Goal: Information Seeking & Learning: Learn about a topic

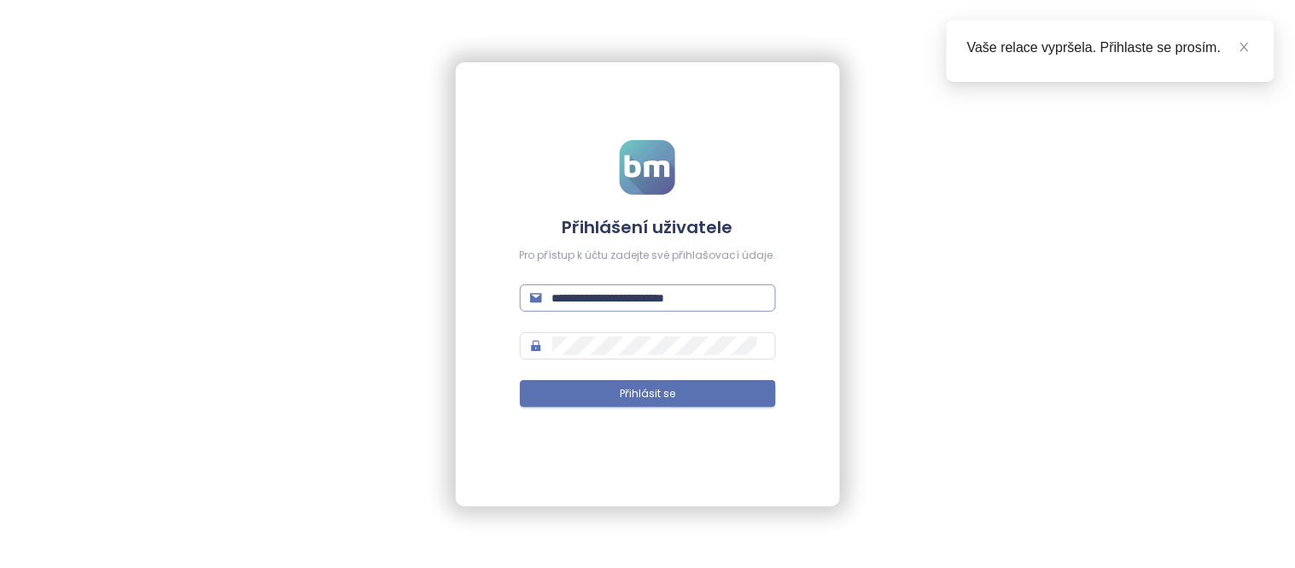
click at [711, 296] on input "**********" at bounding box center [658, 298] width 213 height 19
type input "**********"
click at [661, 381] on button "Přihlásit se" at bounding box center [648, 393] width 256 height 27
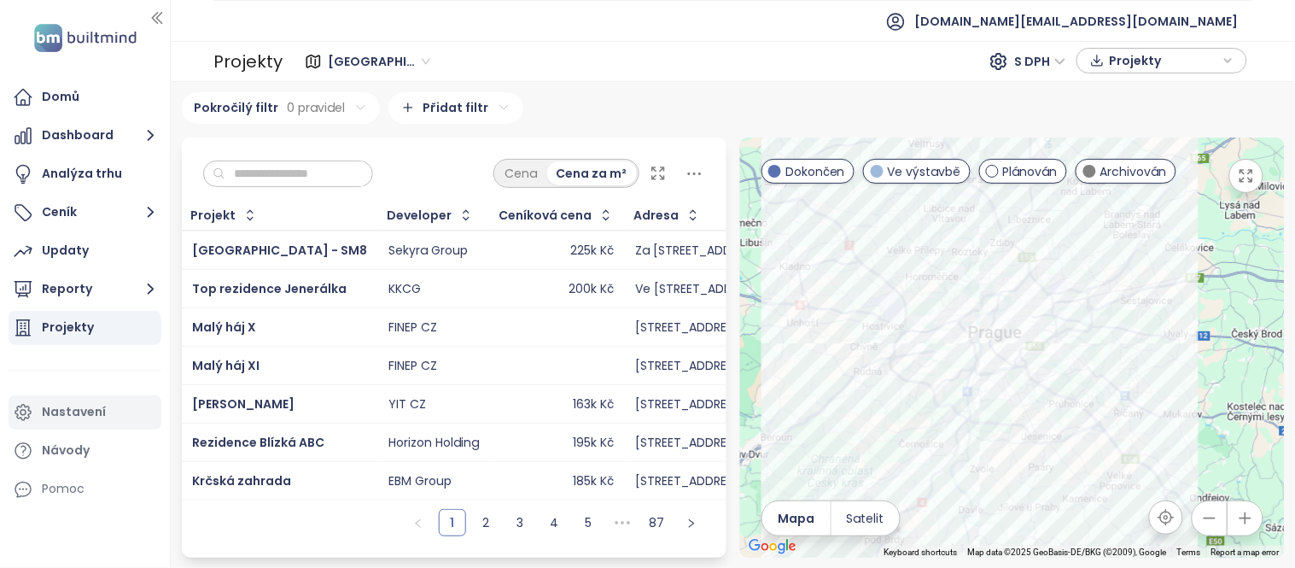
click at [85, 406] on div "Nastavení" at bounding box center [74, 411] width 64 height 21
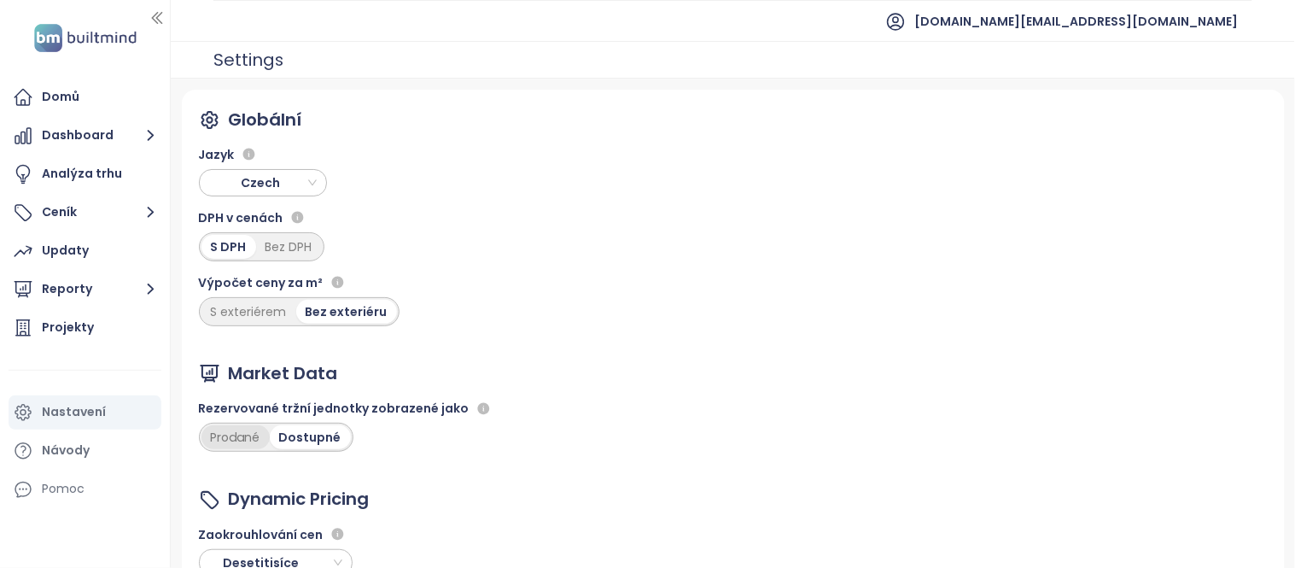
click at [237, 435] on div "Prodané" at bounding box center [236, 437] width 68 height 24
click at [102, 329] on div "Projekty" at bounding box center [85, 328] width 153 height 34
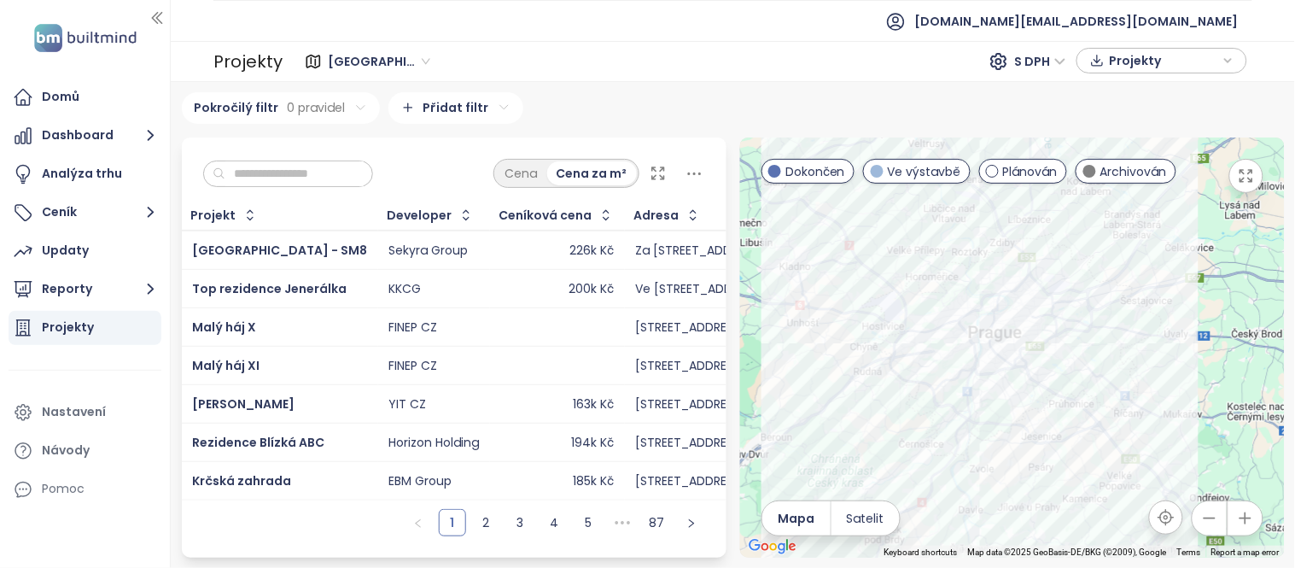
click at [271, 174] on input "text" at bounding box center [294, 174] width 138 height 26
paste input "*******"
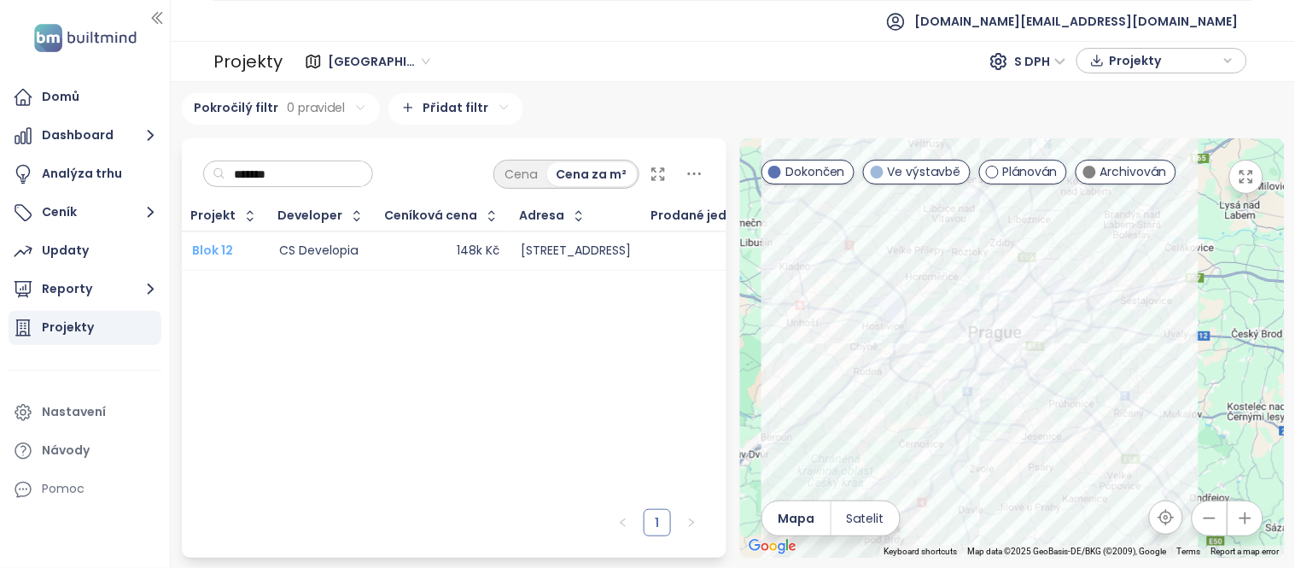
click at [218, 243] on span "Blok 12" at bounding box center [212, 250] width 41 height 17
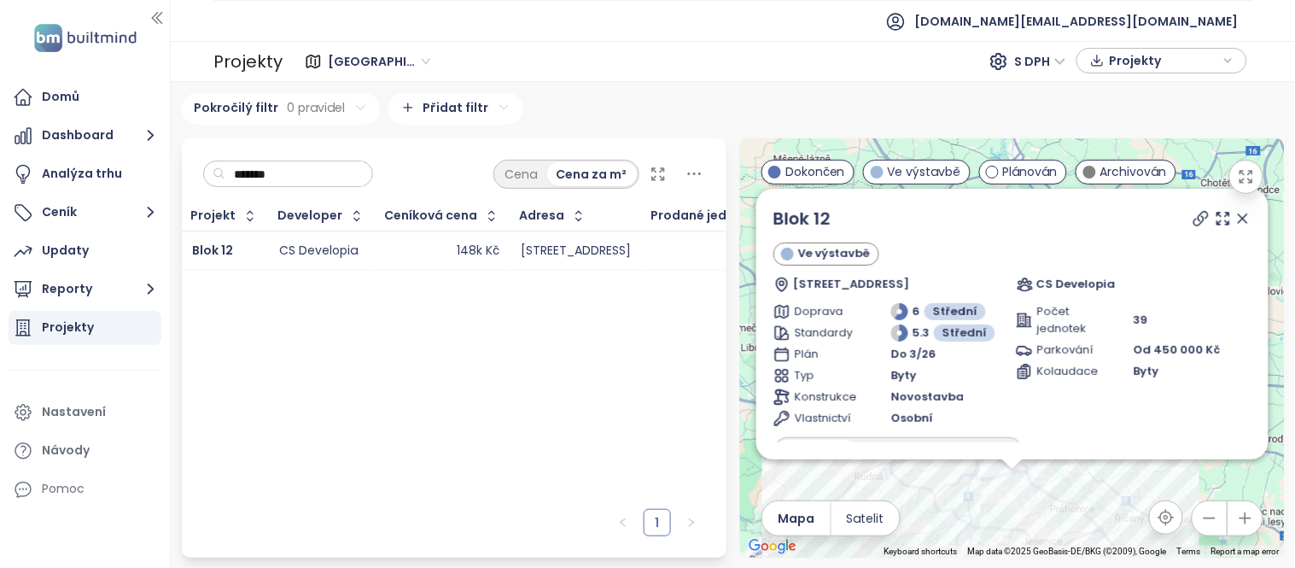
drag, startPoint x: 296, startPoint y: 164, endPoint x: 191, endPoint y: 159, distance: 105.1
click at [191, 159] on div "******* Cena Cena za m²" at bounding box center [454, 169] width 545 height 63
paste input "****"
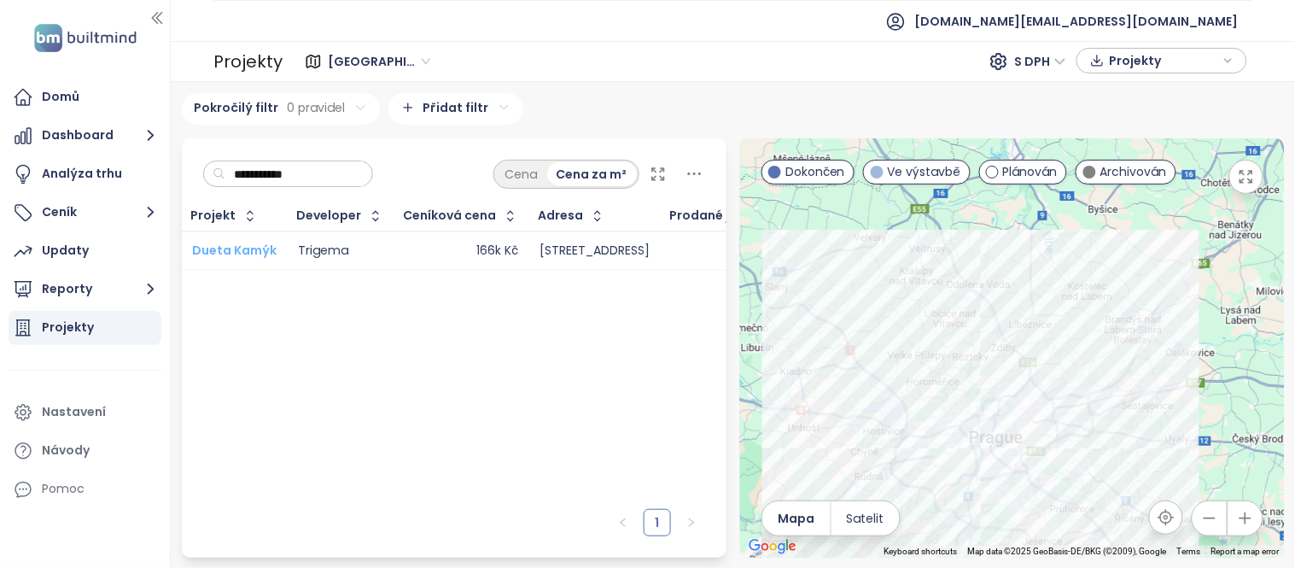
click at [246, 249] on span "Dueta Kamýk" at bounding box center [234, 250] width 85 height 17
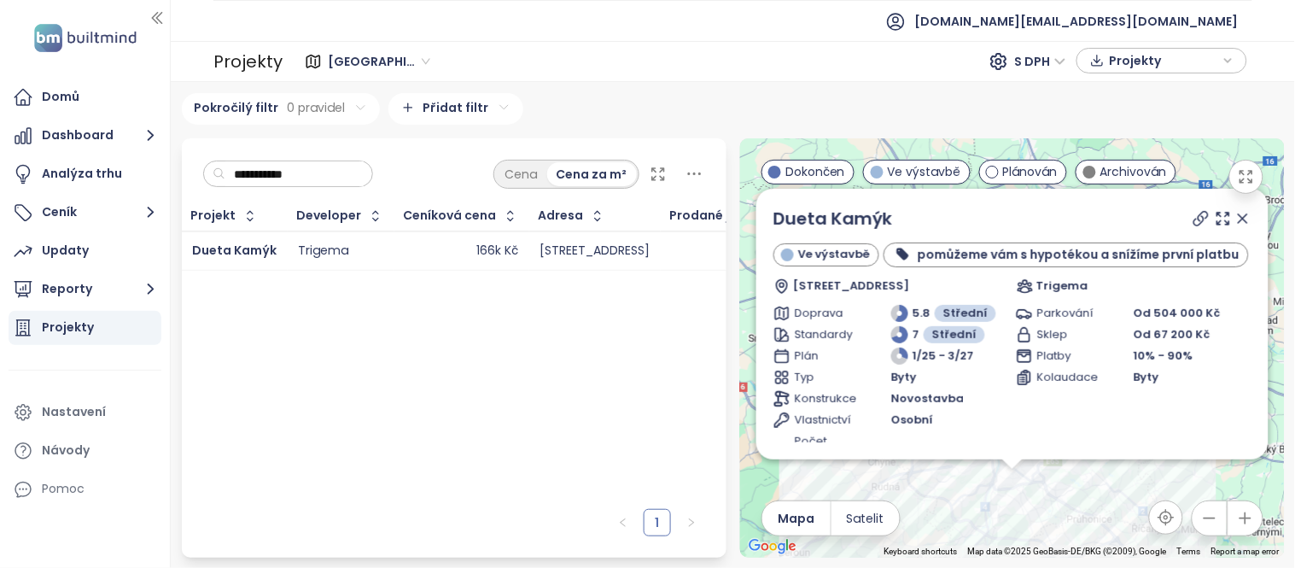
drag, startPoint x: 331, startPoint y: 168, endPoint x: 214, endPoint y: 164, distance: 117.1
click at [214, 164] on div "**********" at bounding box center [288, 174] width 171 height 27
paste input "***"
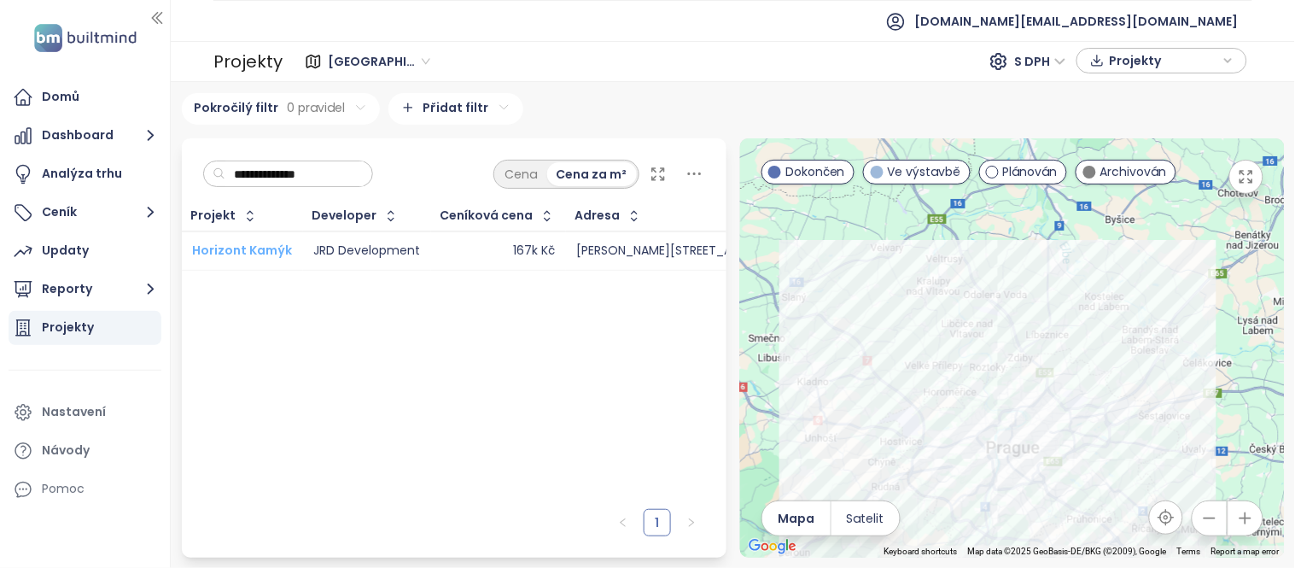
click at [233, 250] on span "Horizont Kamýk" at bounding box center [242, 250] width 100 height 17
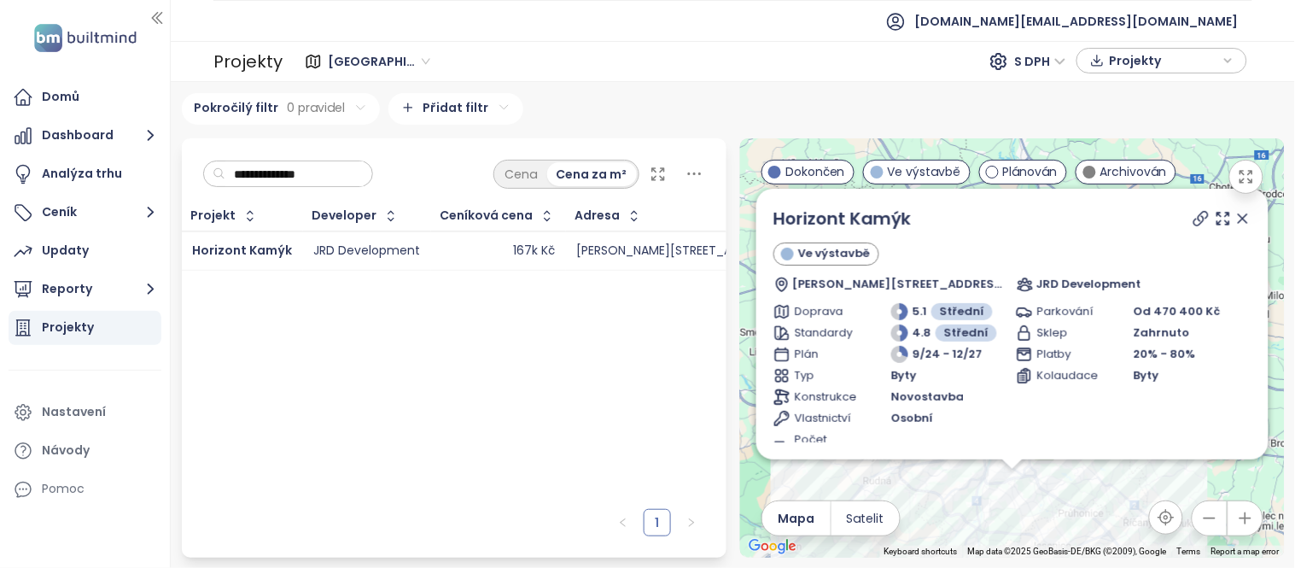
drag, startPoint x: 336, startPoint y: 180, endPoint x: 205, endPoint y: 154, distance: 133.3
click at [205, 154] on div "**********" at bounding box center [454, 169] width 545 height 63
paste input "******"
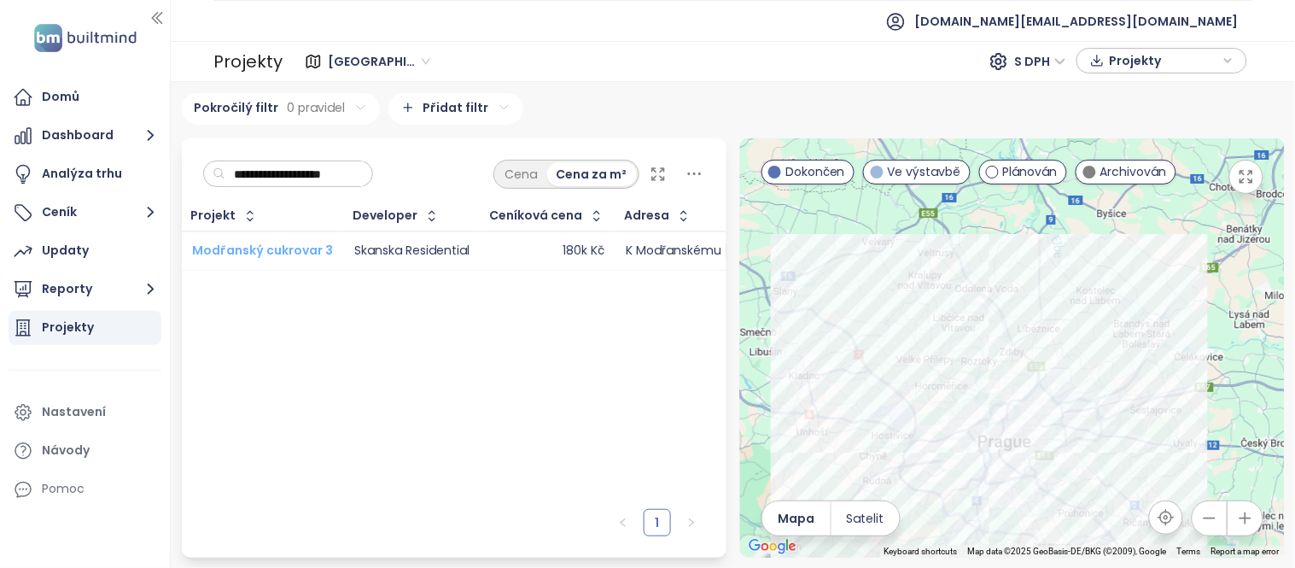
click at [232, 250] on span "Modřanský cukrovar 3" at bounding box center [262, 250] width 141 height 17
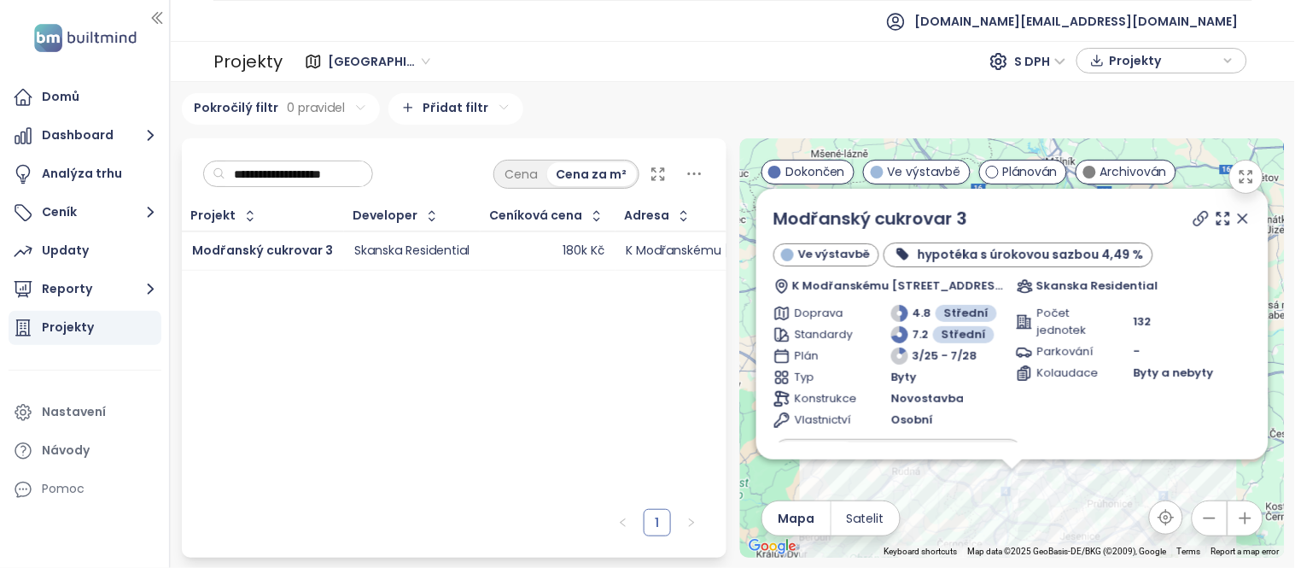
drag, startPoint x: 369, startPoint y: 169, endPoint x: 166, endPoint y: 137, distance: 205.8
click at [166, 137] on section "**********" at bounding box center [647, 284] width 1295 height 568
paste input "text"
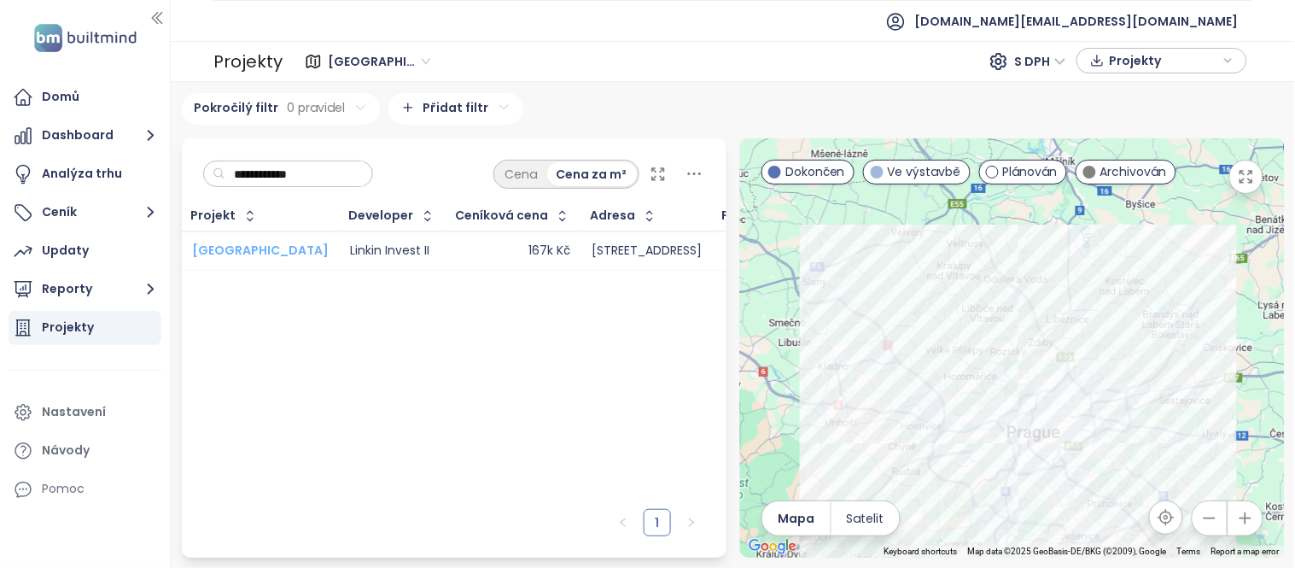
click at [267, 245] on span "Nové Modřany" at bounding box center [260, 250] width 137 height 17
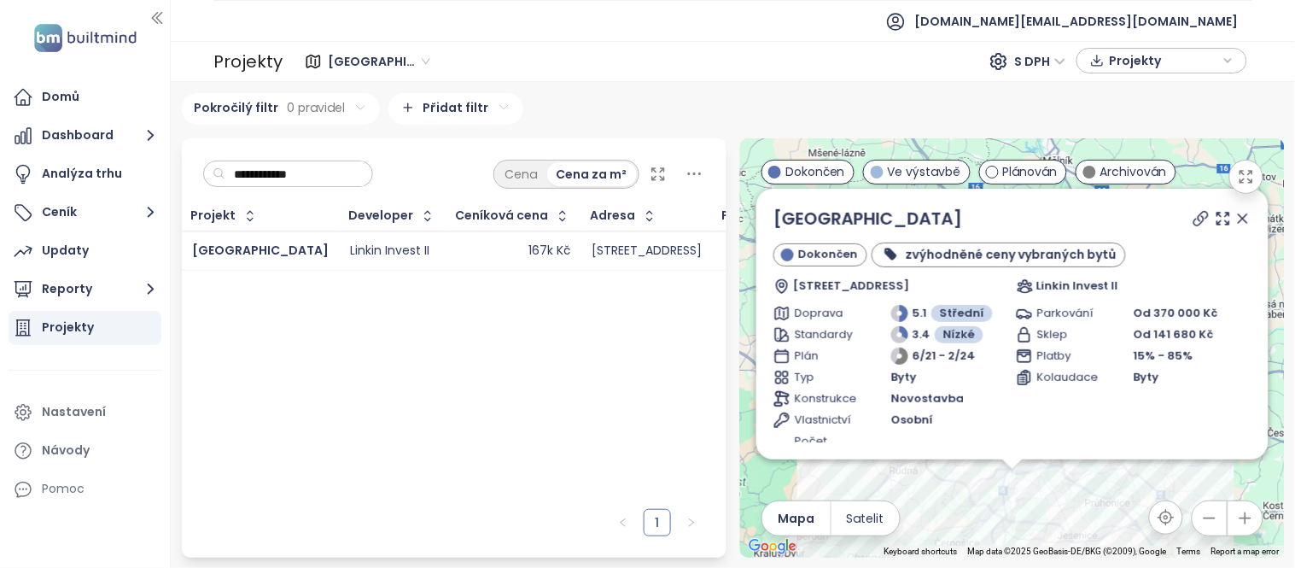
click at [347, 162] on input "**********" at bounding box center [294, 174] width 138 height 26
type input "*"
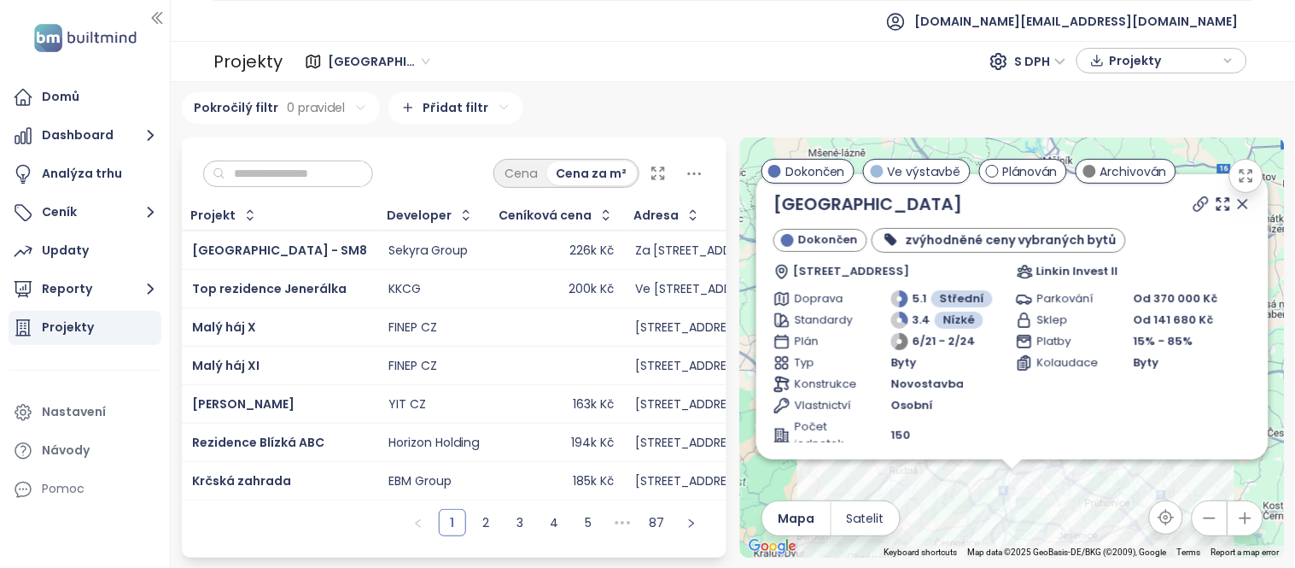
paste input "**********"
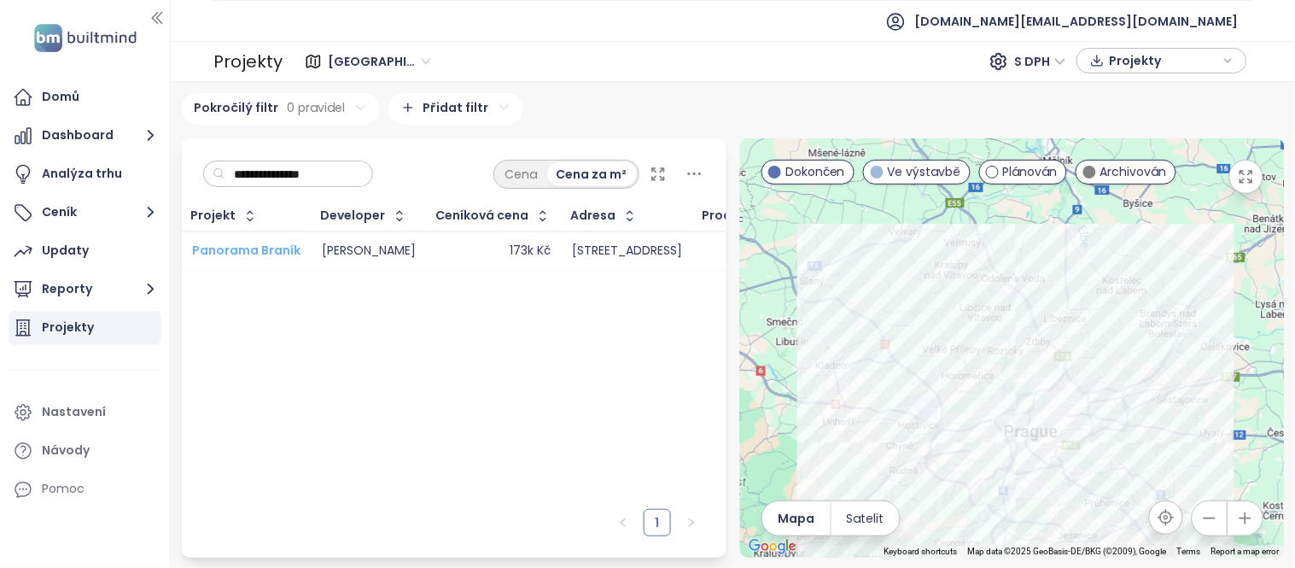
type input "**********"
click at [245, 244] on span "Panorama Braník" at bounding box center [246, 250] width 108 height 17
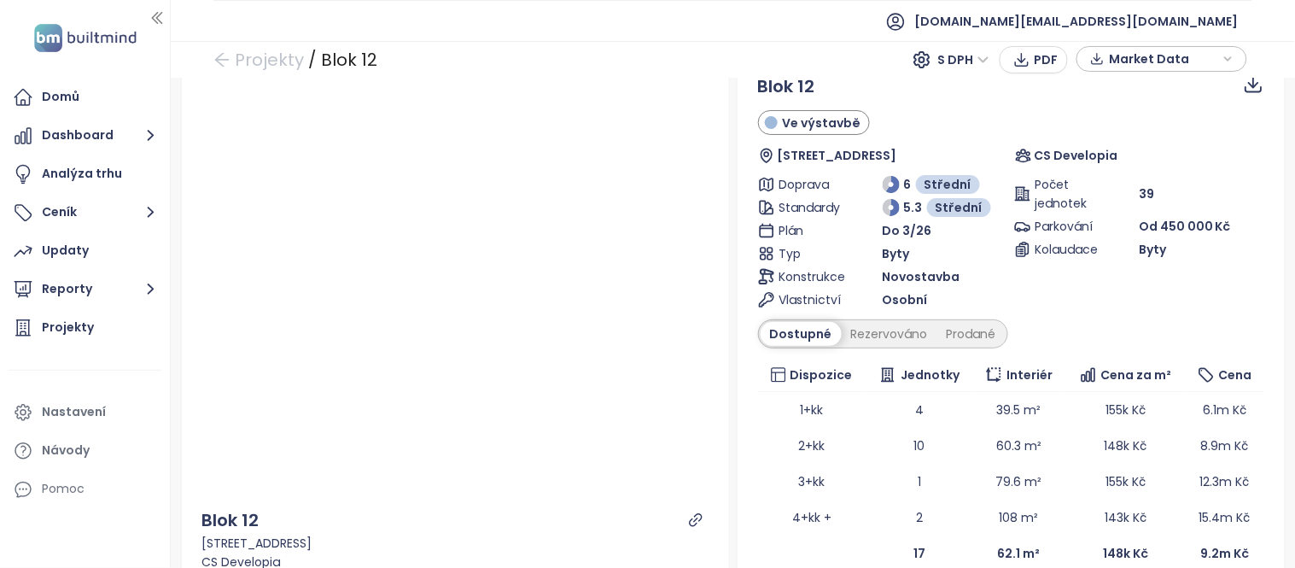
scroll to position [58, 0]
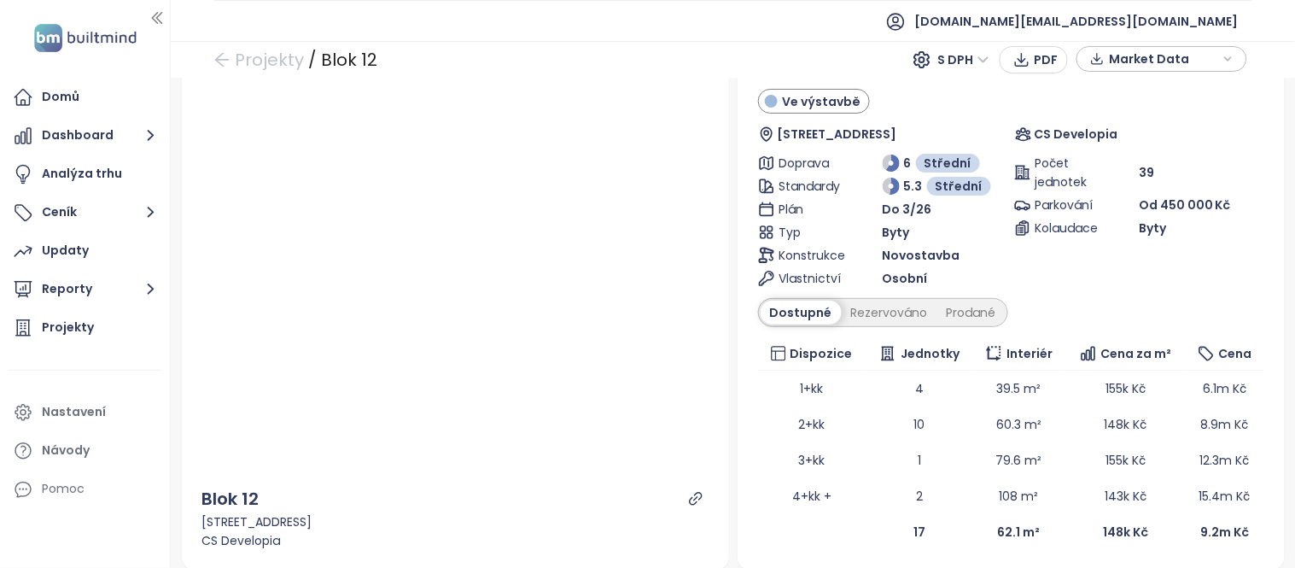
click at [1139, 174] on span "39" at bounding box center [1146, 172] width 15 height 19
drag, startPoint x: 1139, startPoint y: 173, endPoint x: 1123, endPoint y: 173, distance: 16.2
click at [1123, 173] on div "Počet jednotek 39" at bounding box center [1139, 173] width 250 height 38
copy div "Počet jednotek 39"
drag, startPoint x: 1082, startPoint y: 531, endPoint x: 1116, endPoint y: 530, distance: 34.2
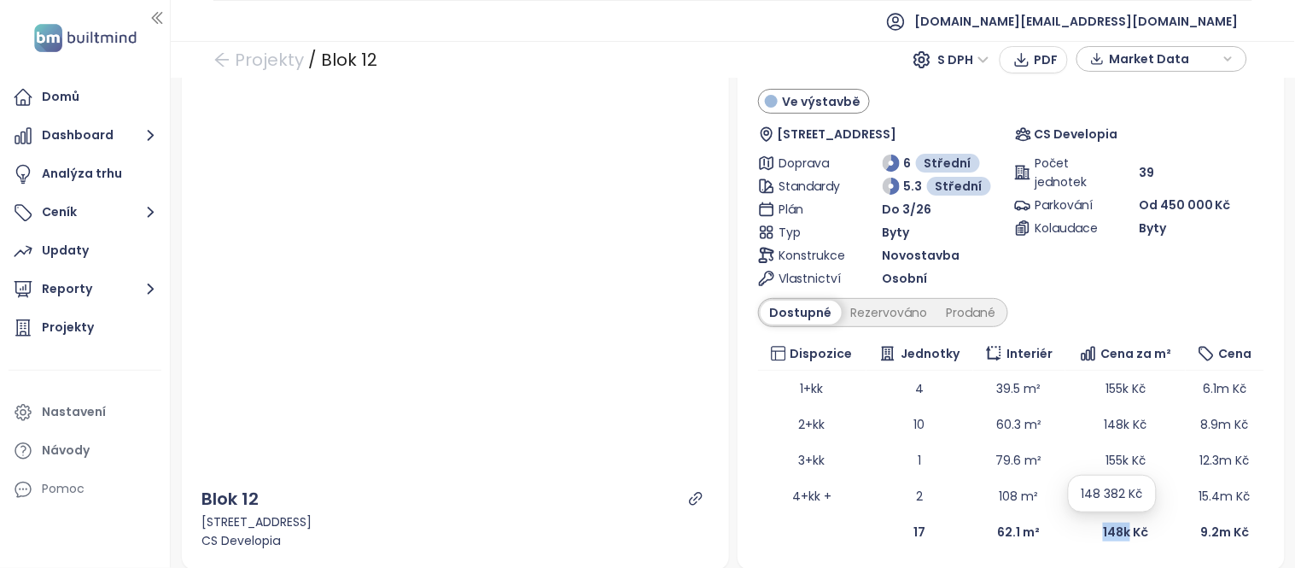
click at [1116, 530] on td "148k Kč" at bounding box center [1126, 532] width 120 height 36
copy b "148k"
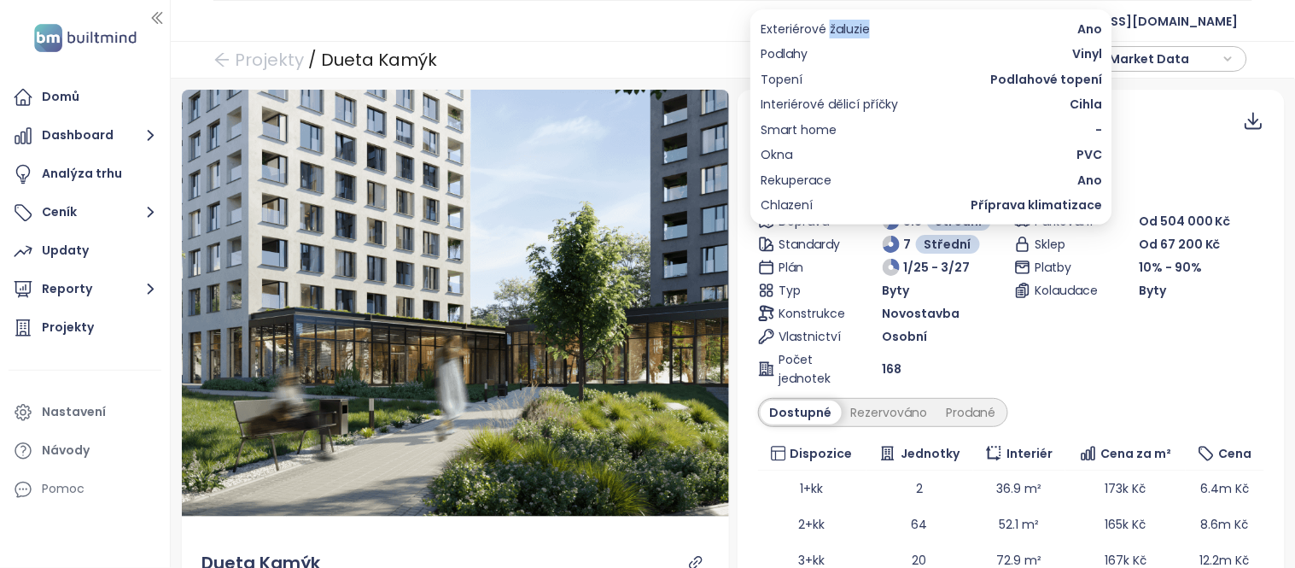
copy span "žaluzie"
drag, startPoint x: 881, startPoint y: 32, endPoint x: 828, endPoint y: 26, distance: 53.2
click at [828, 26] on div "Exteriérové žaluzie Ano" at bounding box center [932, 29] width 342 height 19
drag, startPoint x: 1101, startPoint y: 205, endPoint x: 986, endPoint y: 207, distance: 115.3
click at [986, 207] on span "Příprava klimatizace" at bounding box center [1036, 205] width 131 height 19
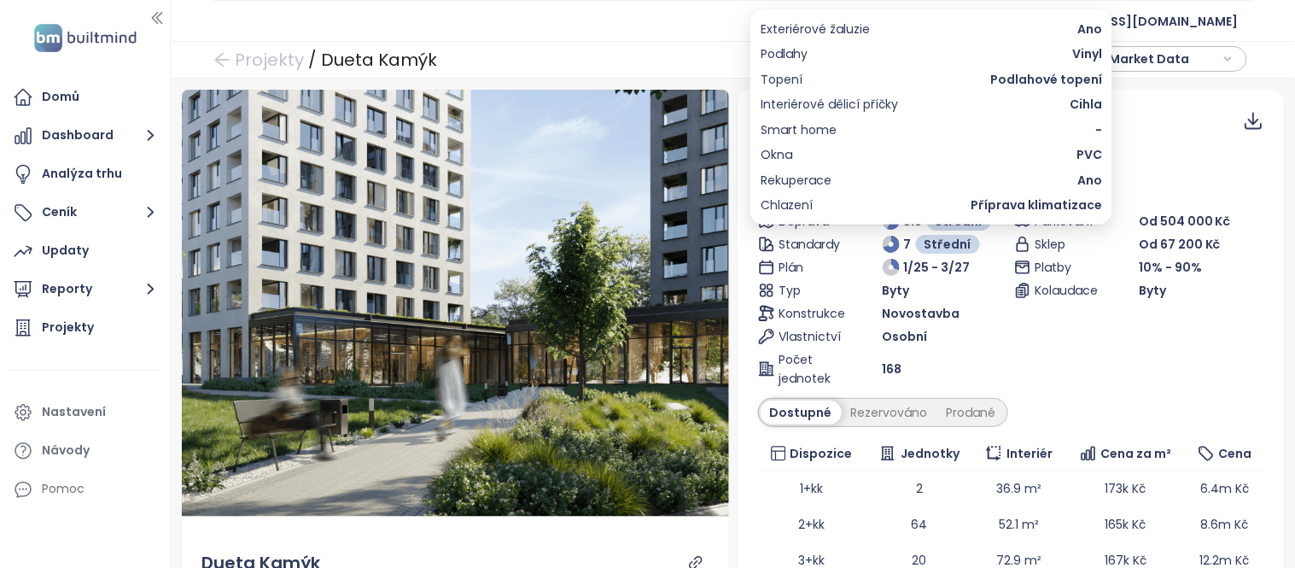
click at [1000, 189] on div "Rekuperace Ano" at bounding box center [932, 180] width 342 height 19
drag, startPoint x: 1026, startPoint y: 205, endPoint x: 985, endPoint y: 205, distance: 41.8
click at [985, 205] on span "Příprava klimatizace" at bounding box center [1036, 205] width 131 height 19
copy span "říprava"
copy span "ekuperace"
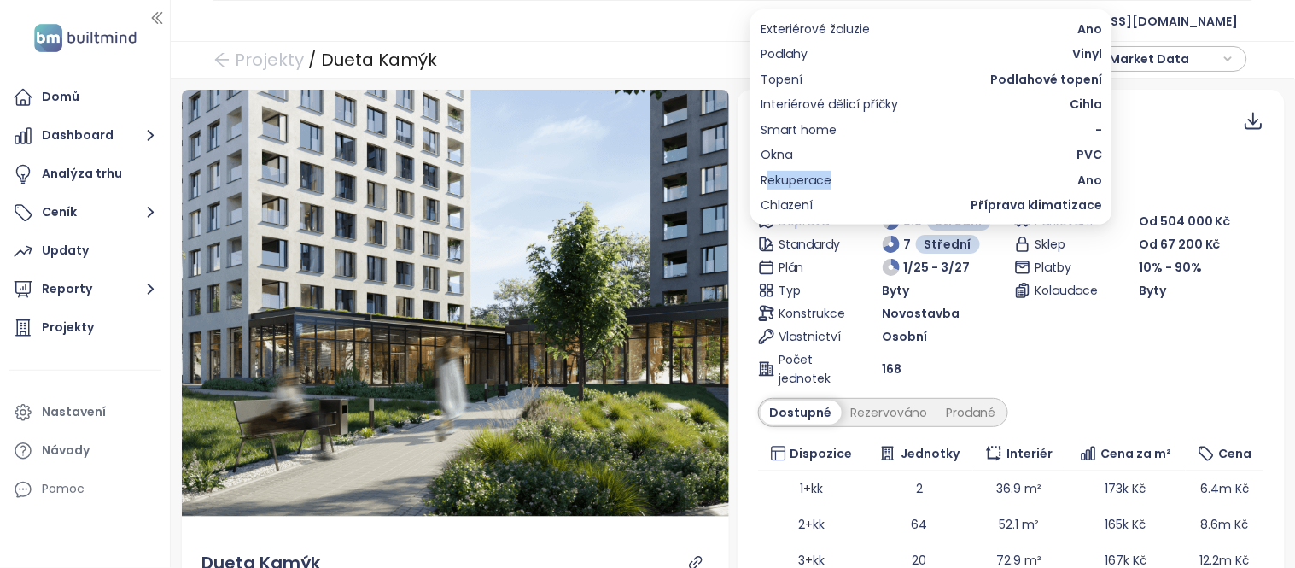
drag, startPoint x: 841, startPoint y: 177, endPoint x: 768, endPoint y: 176, distance: 72.6
click at [768, 176] on div "Rekuperace Ano" at bounding box center [932, 180] width 342 height 19
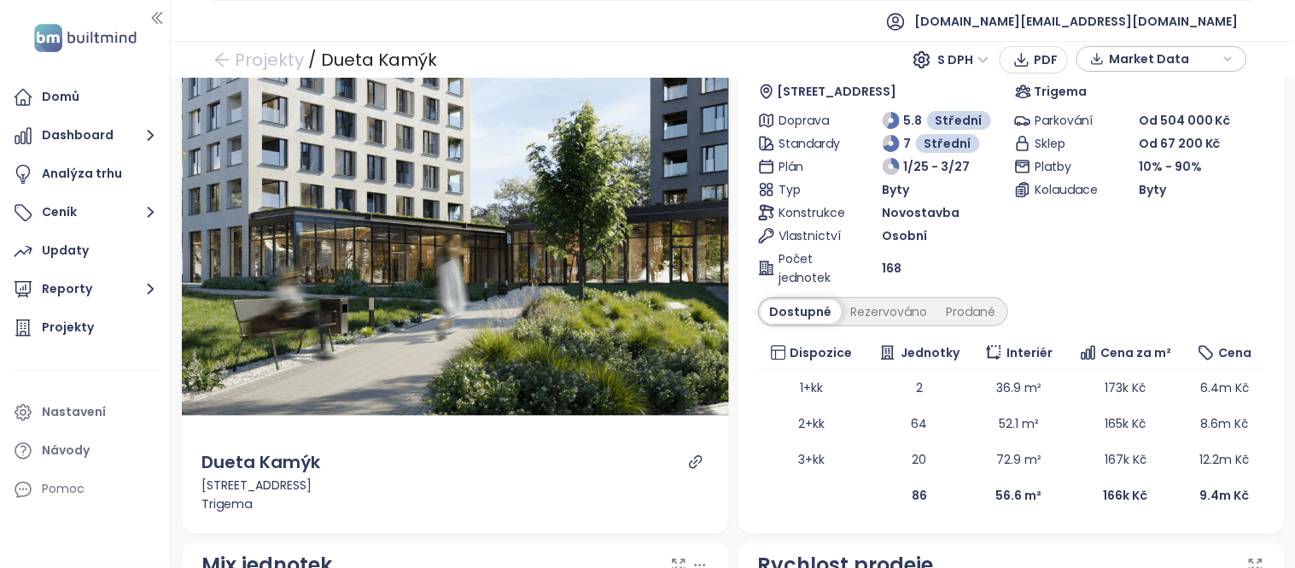
scroll to position [123, 0]
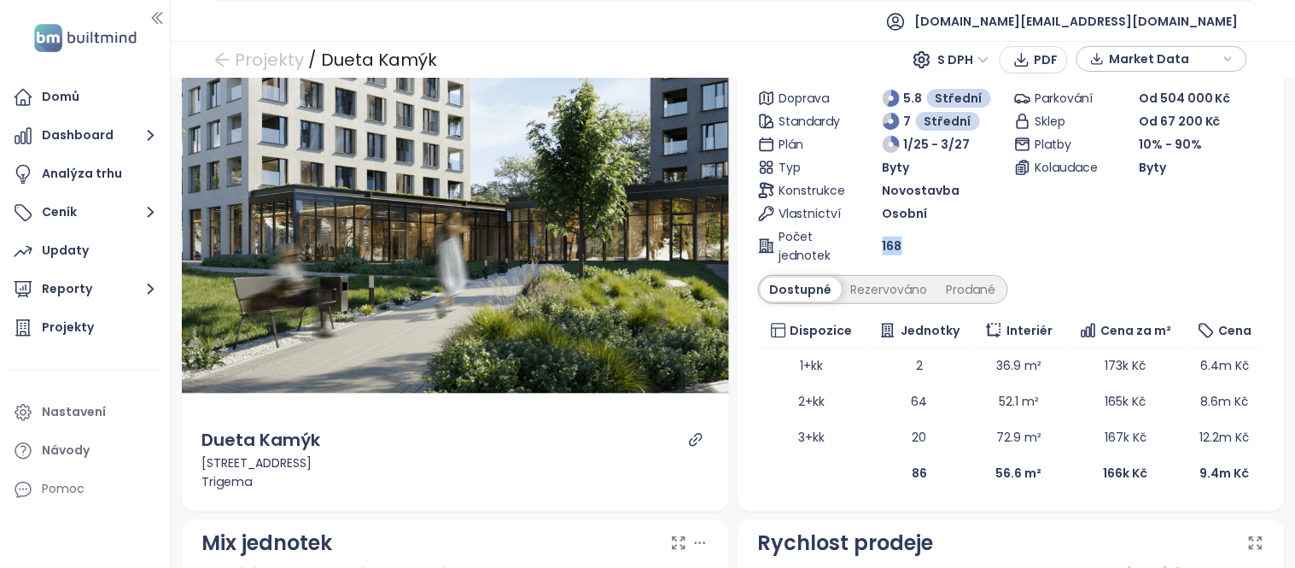
drag, startPoint x: 897, startPoint y: 244, endPoint x: 875, endPoint y: 244, distance: 21.3
click at [883, 244] on div "168" at bounding box center [945, 246] width 125 height 19
copy span "168"
drag, startPoint x: 1080, startPoint y: 471, endPoint x: 1114, endPoint y: 472, distance: 34.2
click at [1114, 472] on td "166k Kč" at bounding box center [1126, 473] width 120 height 36
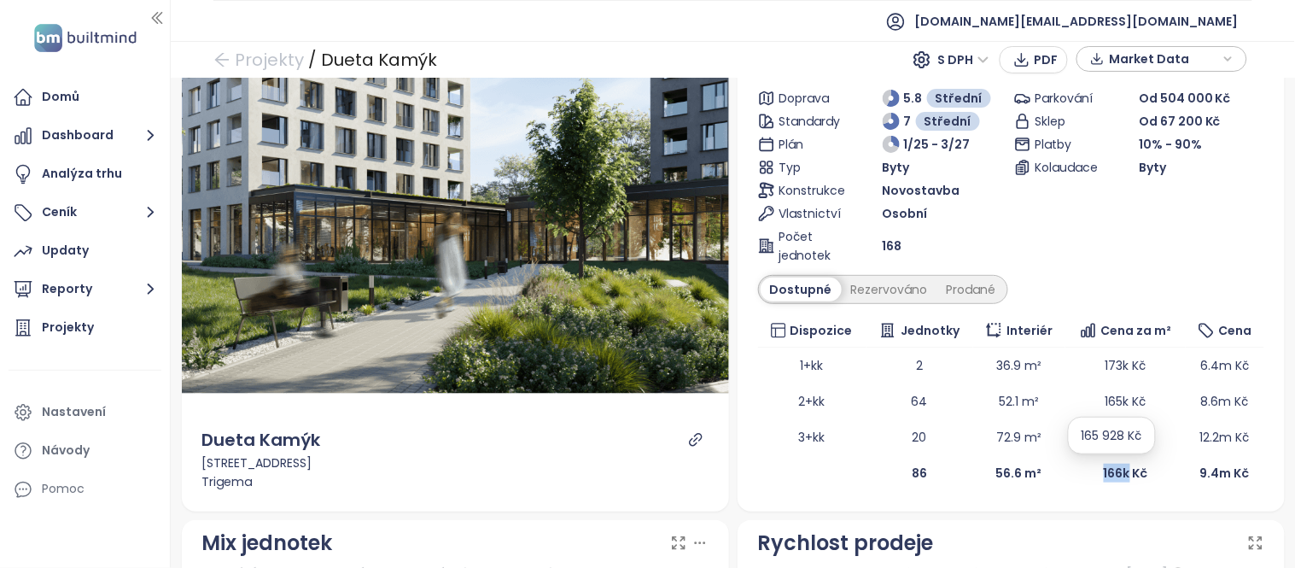
copy b "166k"
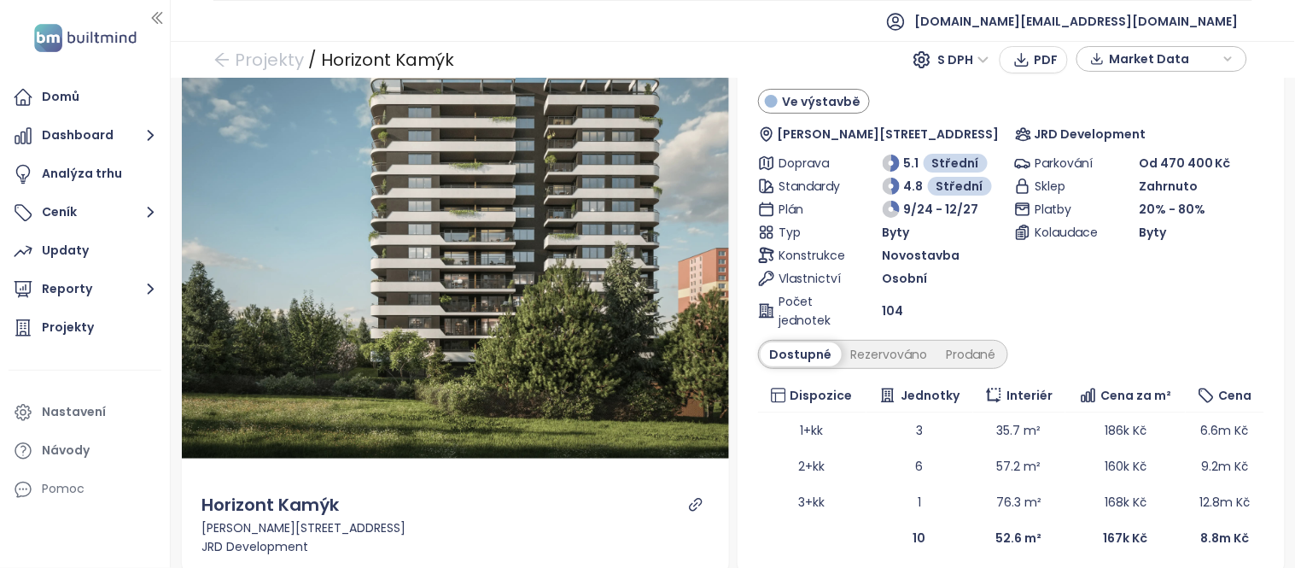
scroll to position [91, 0]
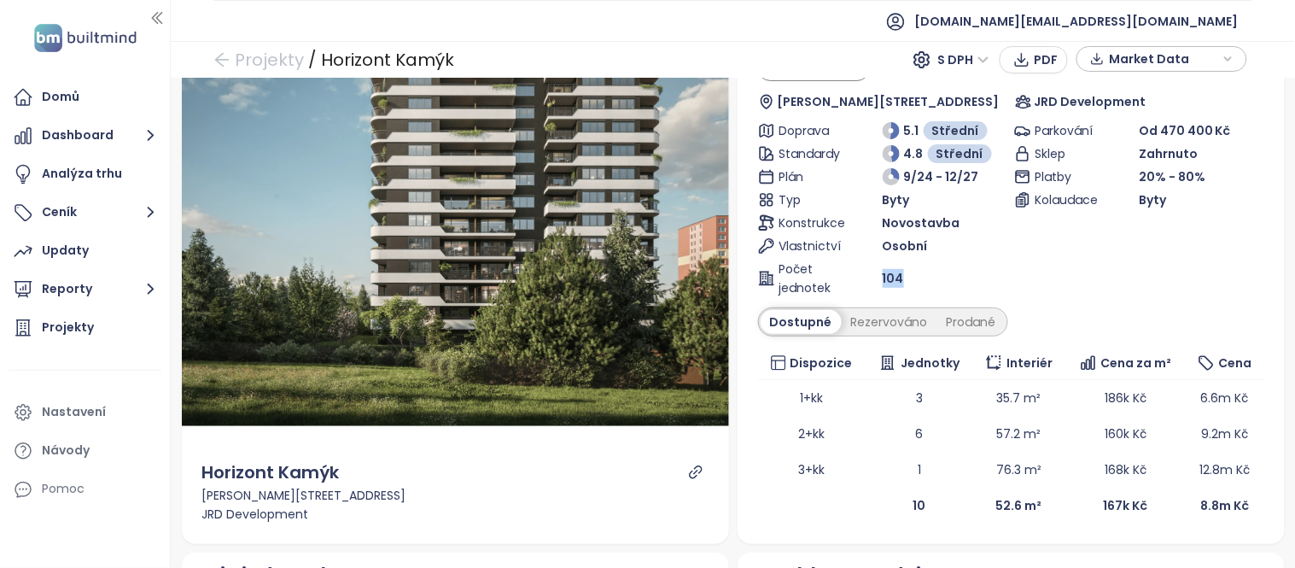
drag, startPoint x: 899, startPoint y: 278, endPoint x: 871, endPoint y: 278, distance: 28.2
click at [871, 278] on div "Počet jednotek 104" at bounding box center [883, 279] width 250 height 38
copy div "Počet jednotek 104"
drag, startPoint x: 1078, startPoint y: 500, endPoint x: 1116, endPoint y: 504, distance: 38.6
click at [1116, 504] on td "167k Kč" at bounding box center [1126, 506] width 120 height 36
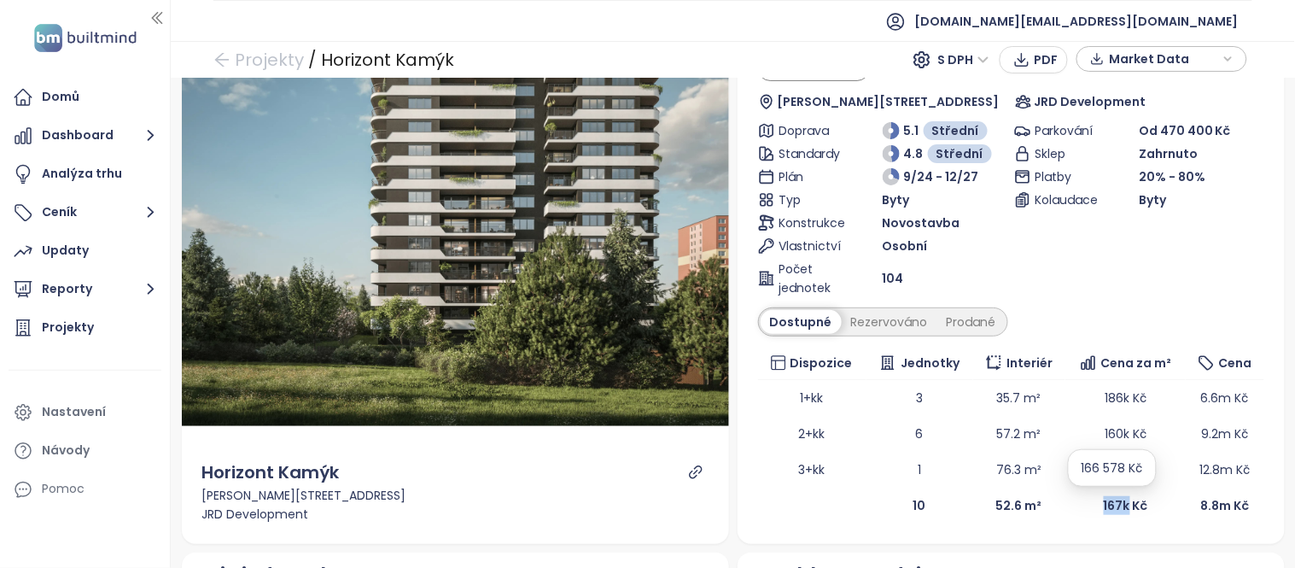
copy b "167k"
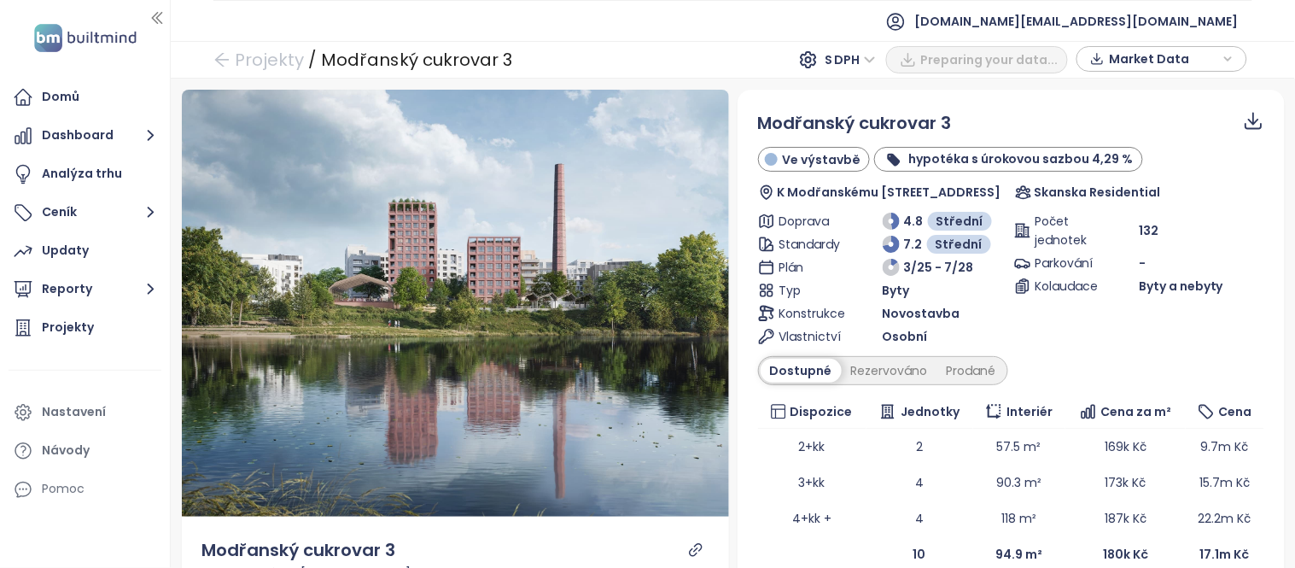
scroll to position [79, 0]
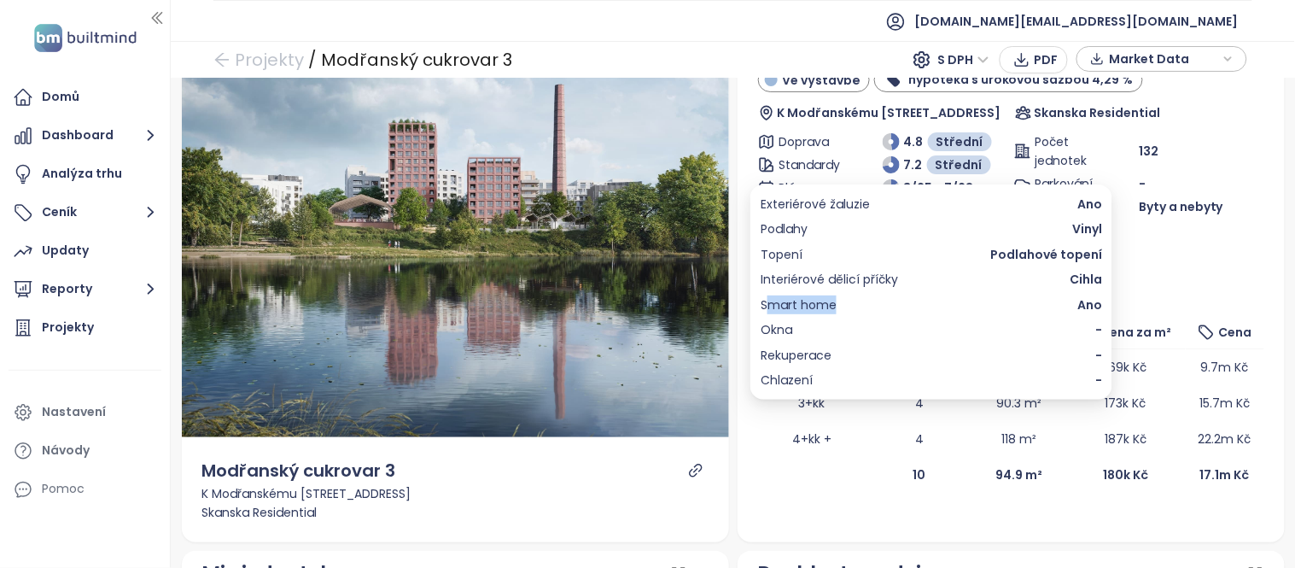
drag, startPoint x: 847, startPoint y: 303, endPoint x: 766, endPoint y: 303, distance: 81.1
click at [766, 303] on div "Smart home Ano" at bounding box center [932, 304] width 342 height 19
copy span "mart home"
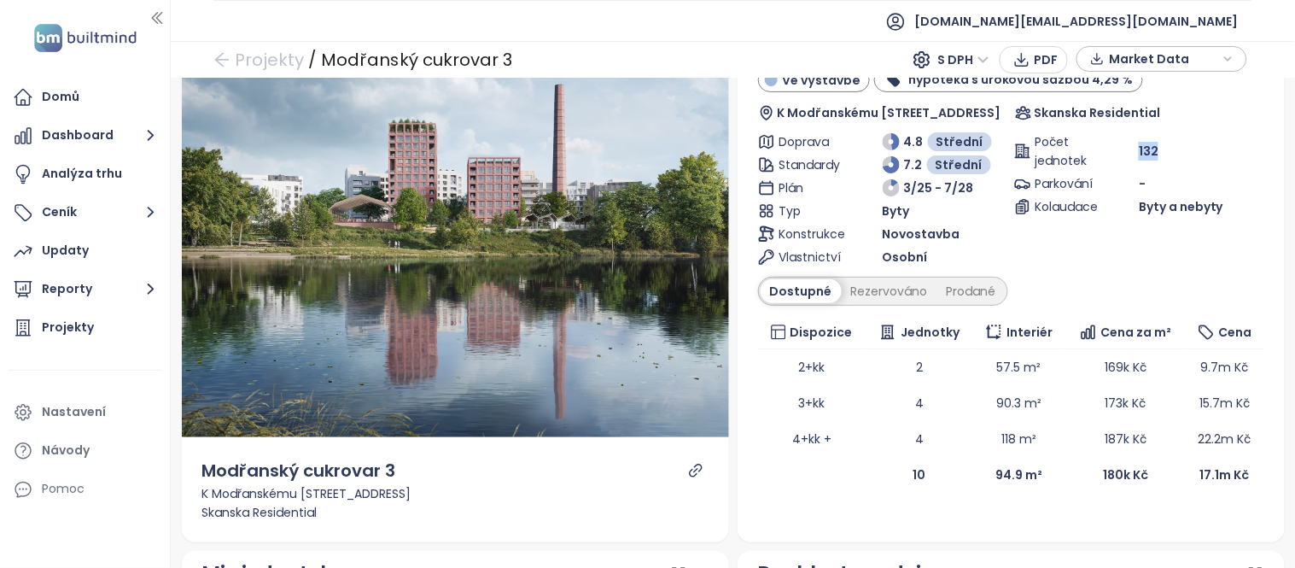
drag, startPoint x: 1171, startPoint y: 145, endPoint x: 1127, endPoint y: 145, distance: 43.5
click at [1139, 145] on div "132" at bounding box center [1201, 151] width 125 height 19
copy span "132"
drag, startPoint x: 1081, startPoint y: 476, endPoint x: 1113, endPoint y: 476, distance: 32.4
click at [1113, 476] on td "180k Kč" at bounding box center [1126, 475] width 120 height 36
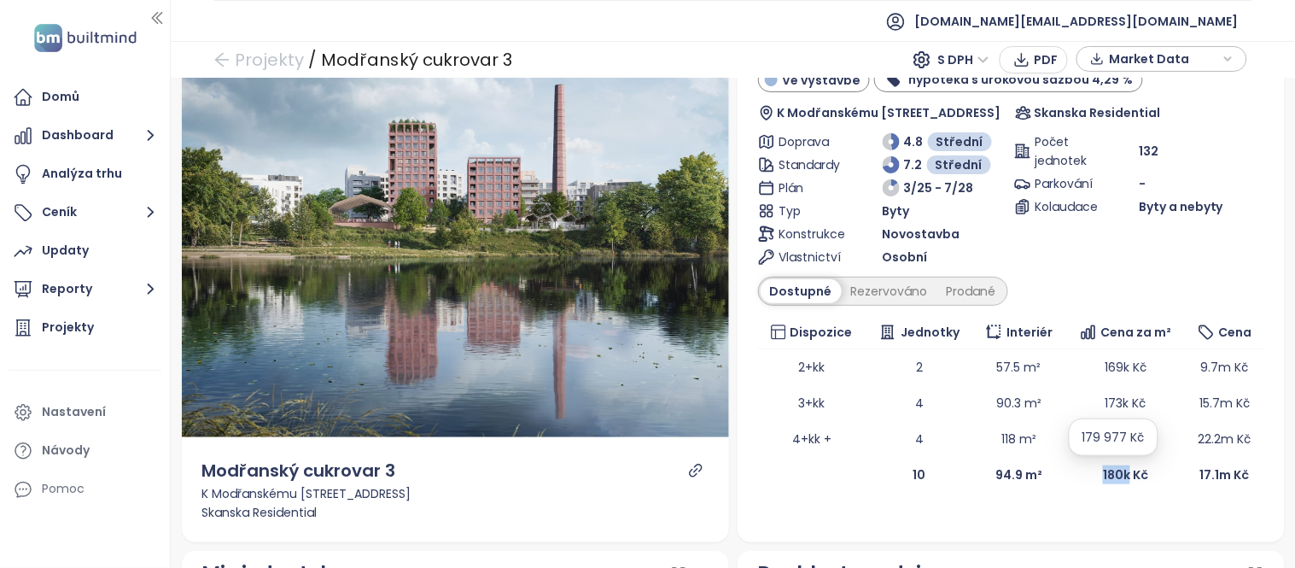
copy b "180k"
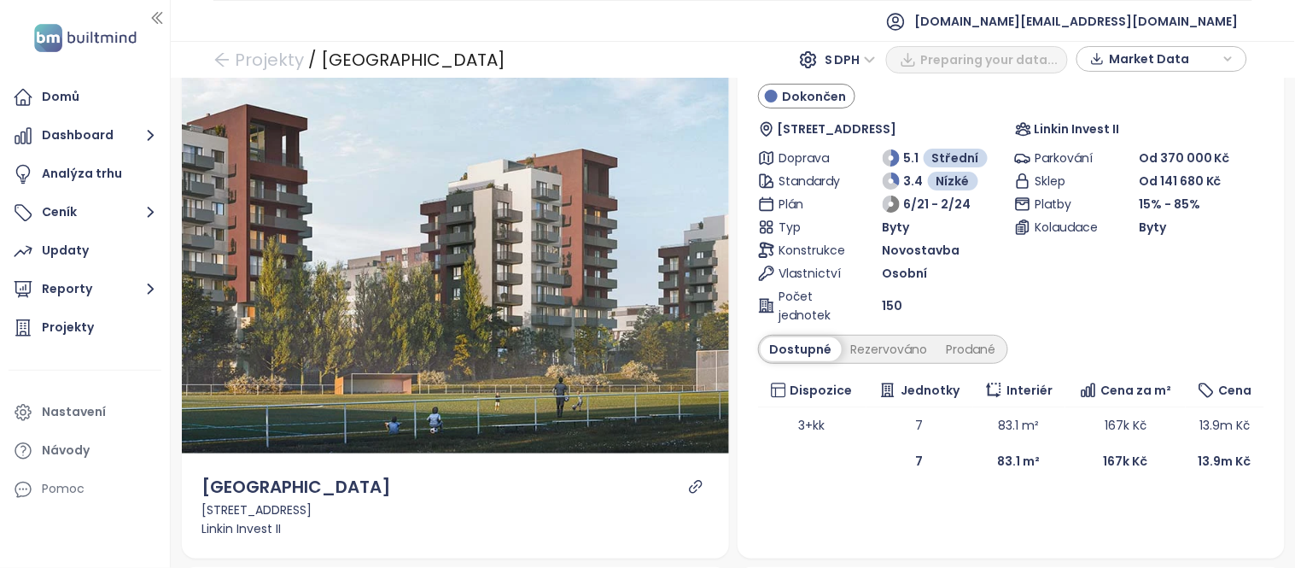
scroll to position [74, 0]
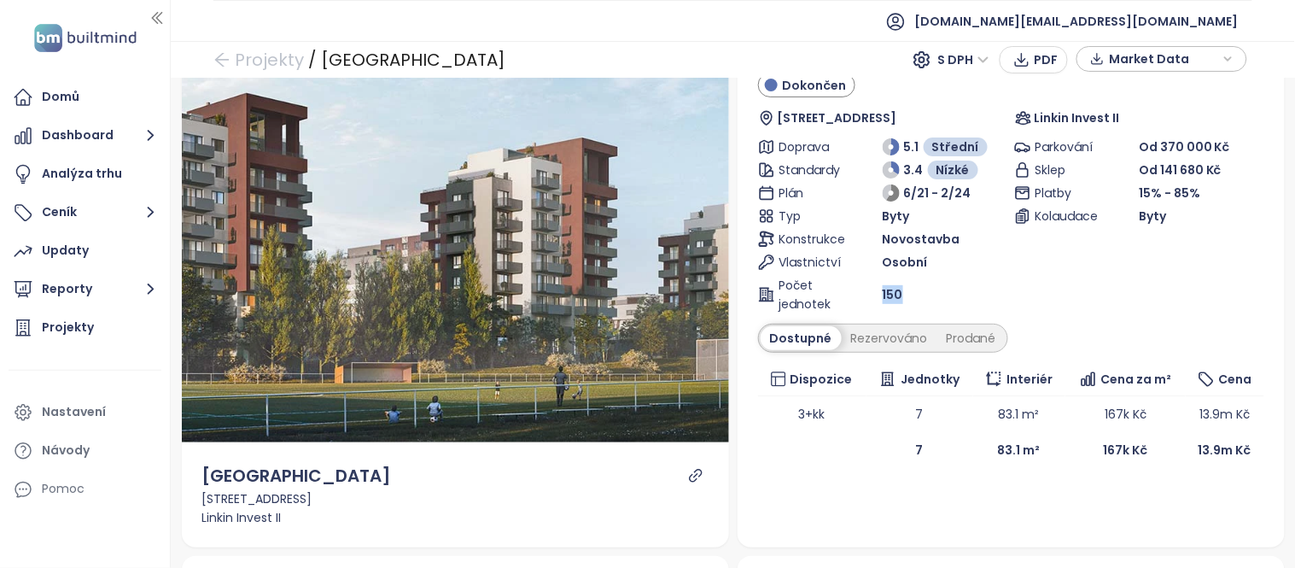
drag, startPoint x: 903, startPoint y: 300, endPoint x: 872, endPoint y: 295, distance: 31.0
click at [872, 295] on div "Počet jednotek 150" at bounding box center [883, 295] width 250 height 38
copy div "Počet jednotek 150"
drag, startPoint x: 1085, startPoint y: 447, endPoint x: 1113, endPoint y: 450, distance: 27.5
click at [1113, 450] on td "167k Kč" at bounding box center [1126, 450] width 120 height 36
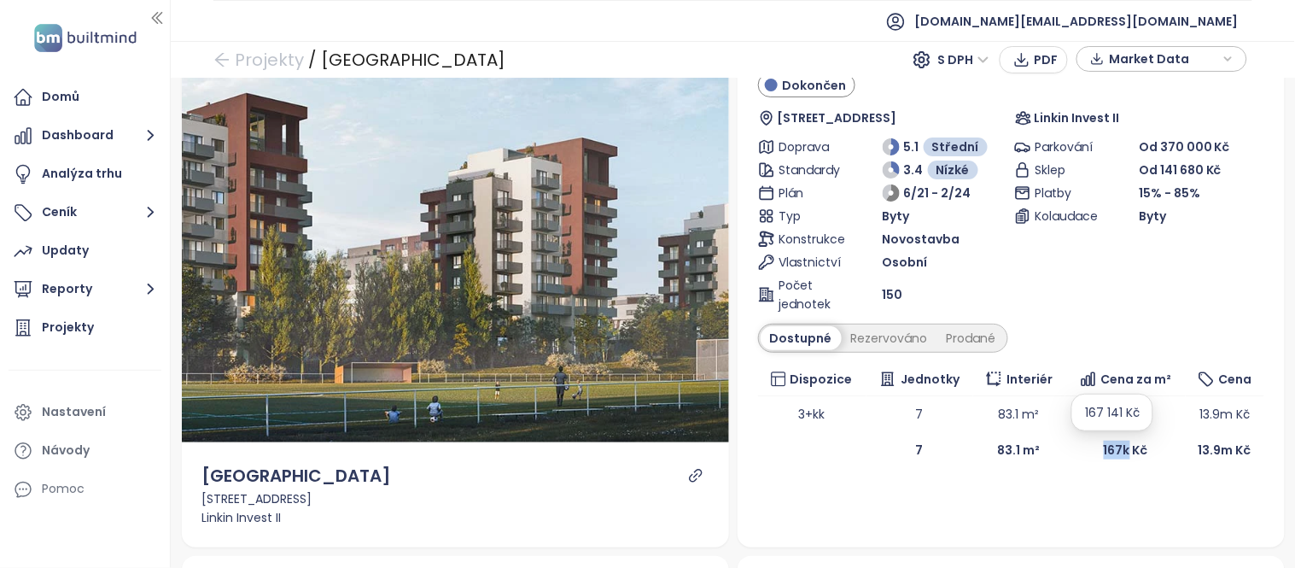
copy b "167k"
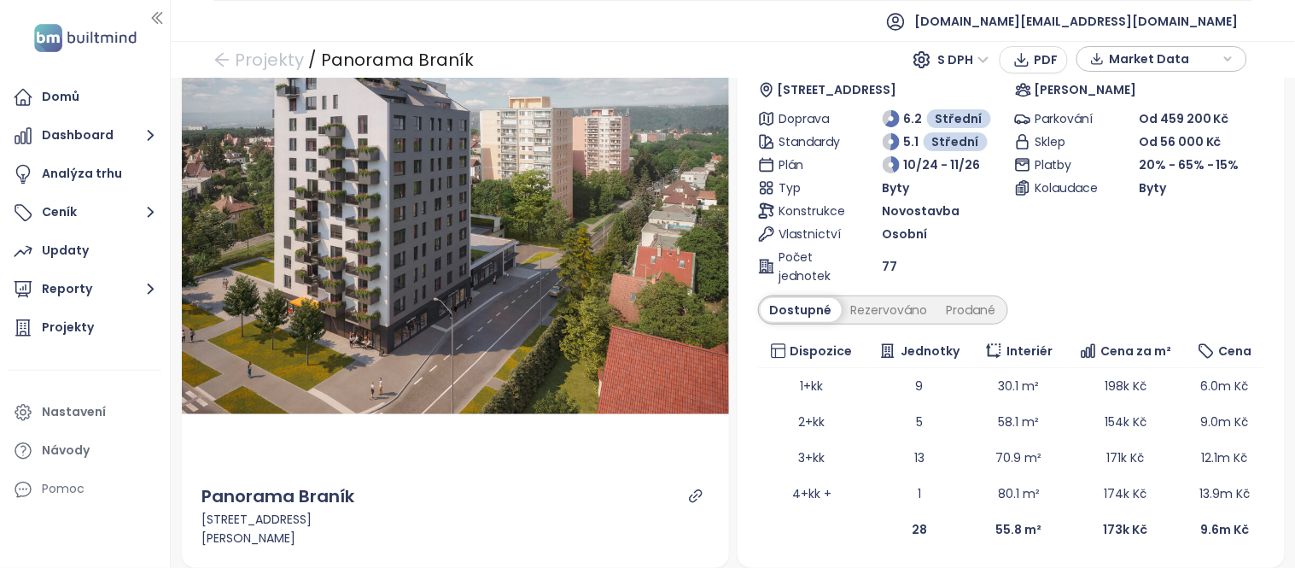
scroll to position [96, 0]
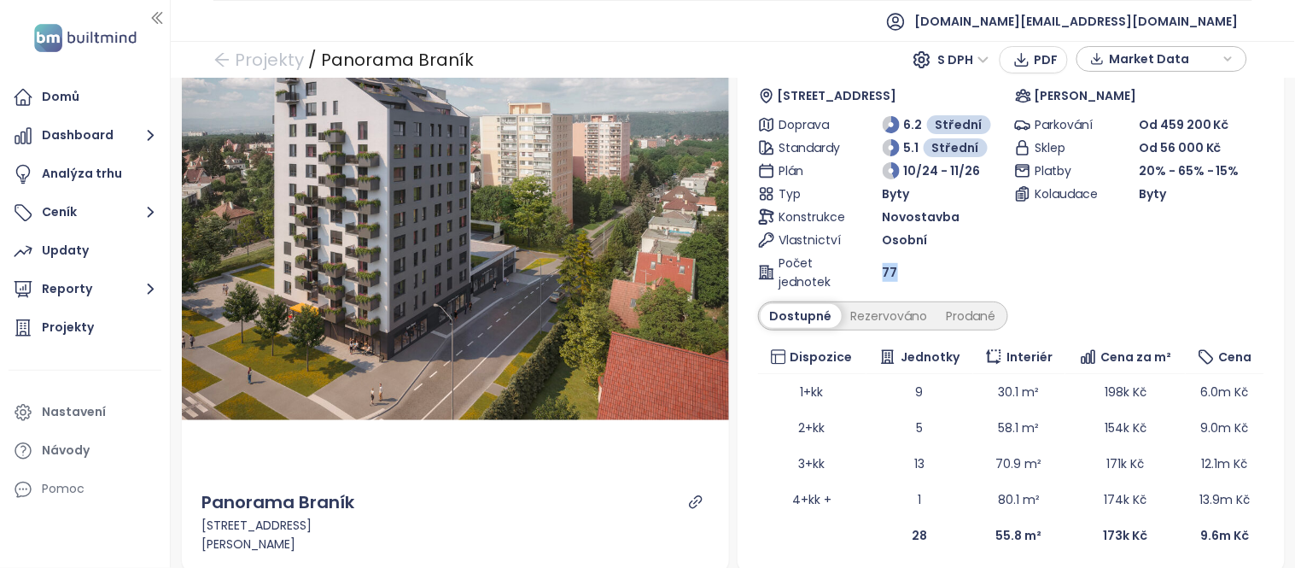
drag, startPoint x: 897, startPoint y: 275, endPoint x: 876, endPoint y: 274, distance: 21.4
click at [883, 274] on div "77" at bounding box center [945, 272] width 125 height 19
copy span "77"
copy b "173k"
drag, startPoint x: 1086, startPoint y: 543, endPoint x: 1113, endPoint y: 536, distance: 28.2
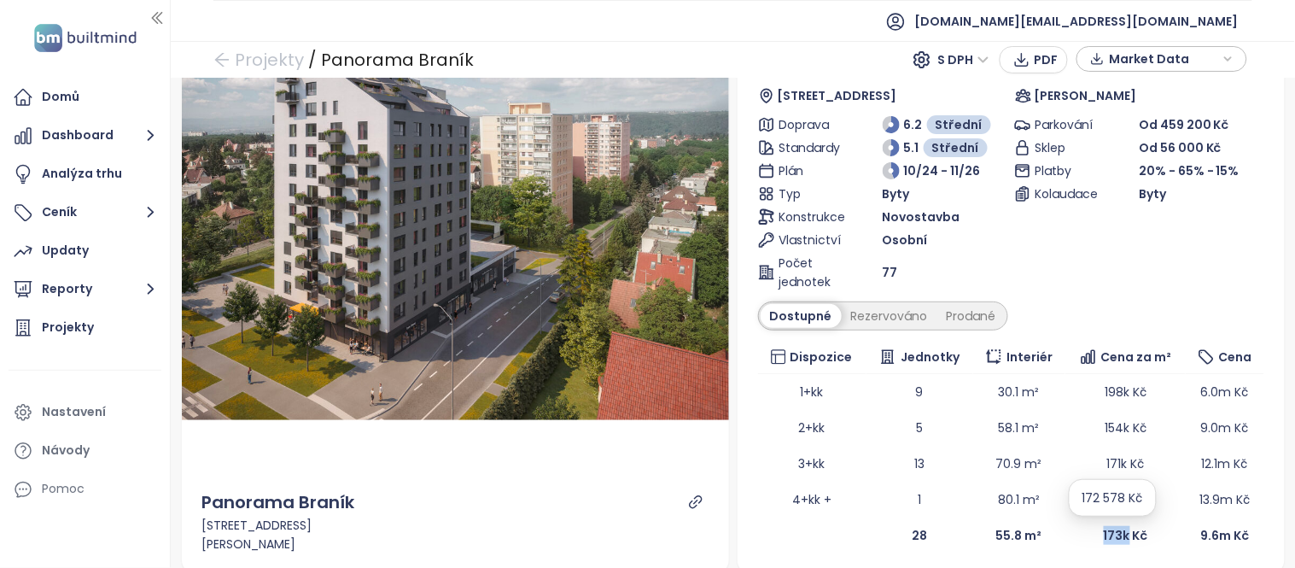
click at [1113, 536] on td "173k Kč" at bounding box center [1126, 535] width 120 height 36
drag, startPoint x: 73, startPoint y: 330, endPoint x: 428, endPoint y: 9, distance: 478.7
click at [73, 330] on div "Projekty" at bounding box center [68, 327] width 52 height 21
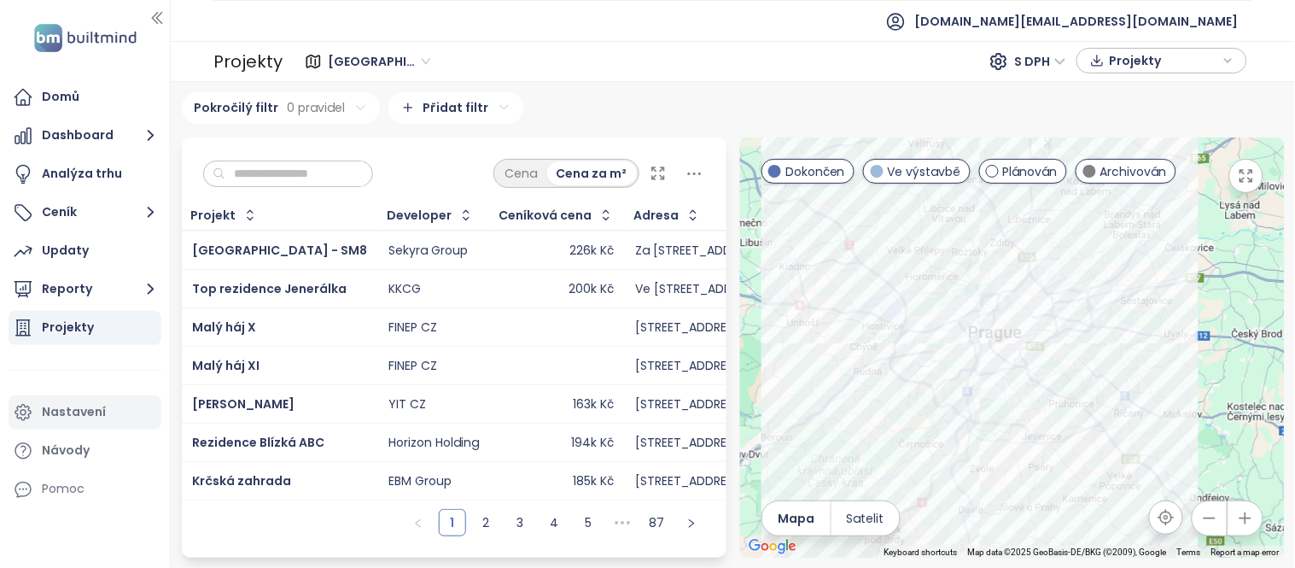
click at [56, 406] on div "Nastavení" at bounding box center [74, 411] width 64 height 21
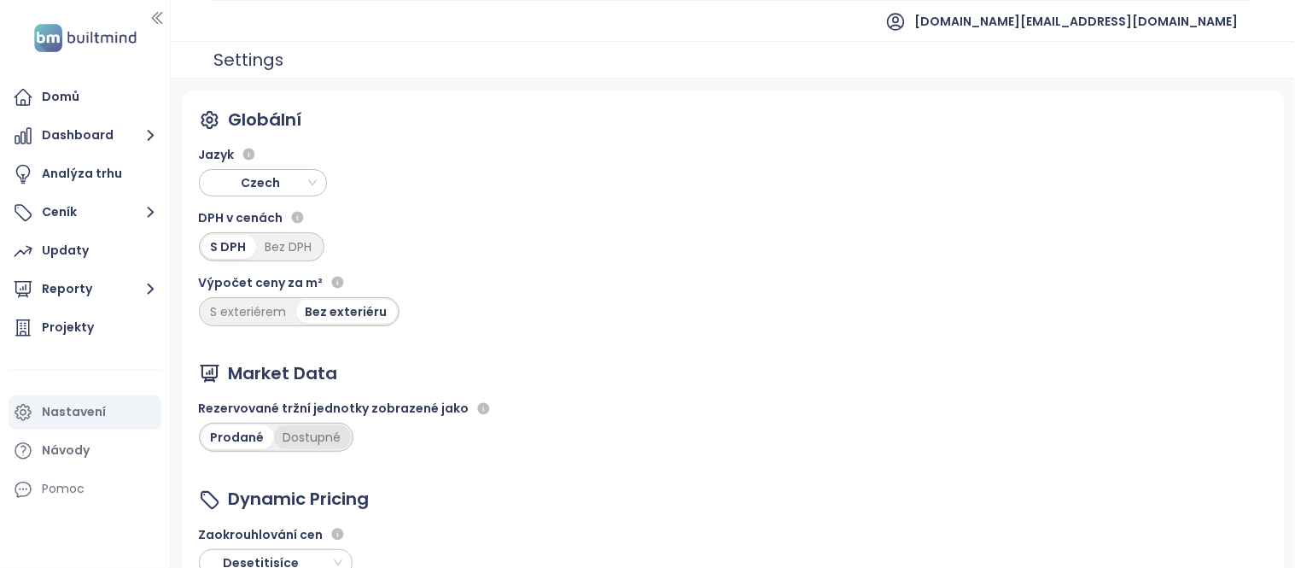
click at [306, 441] on div "Dostupné" at bounding box center [312, 437] width 77 height 24
click at [89, 337] on div "Projekty" at bounding box center [68, 327] width 52 height 21
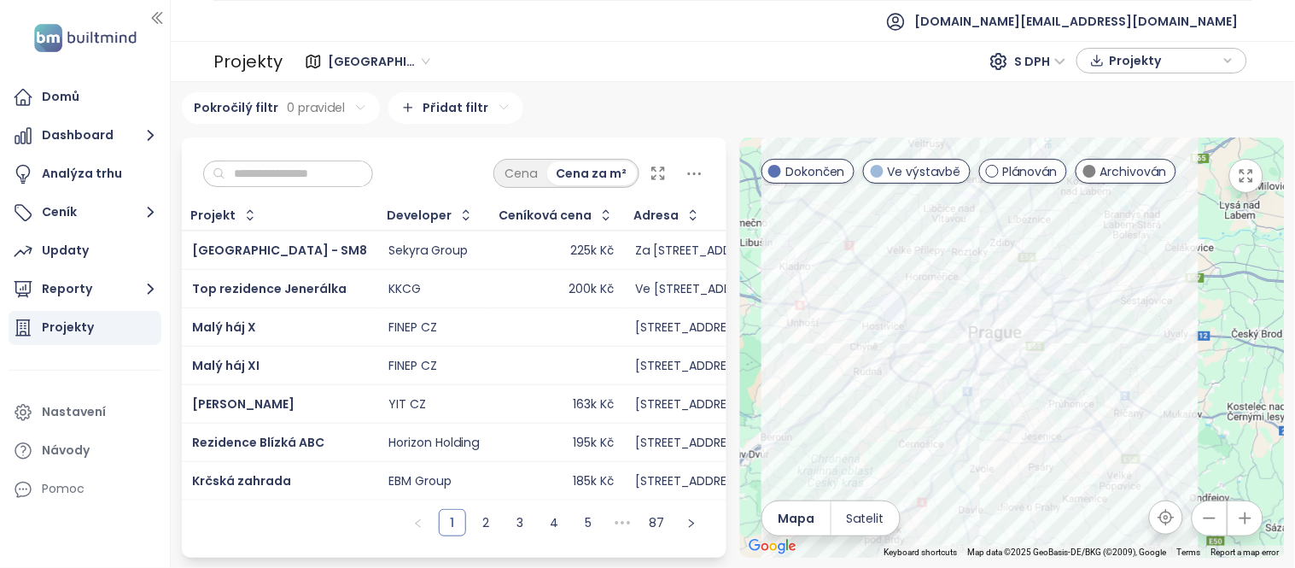
click at [270, 172] on input "text" at bounding box center [294, 174] width 138 height 26
paste input "*******"
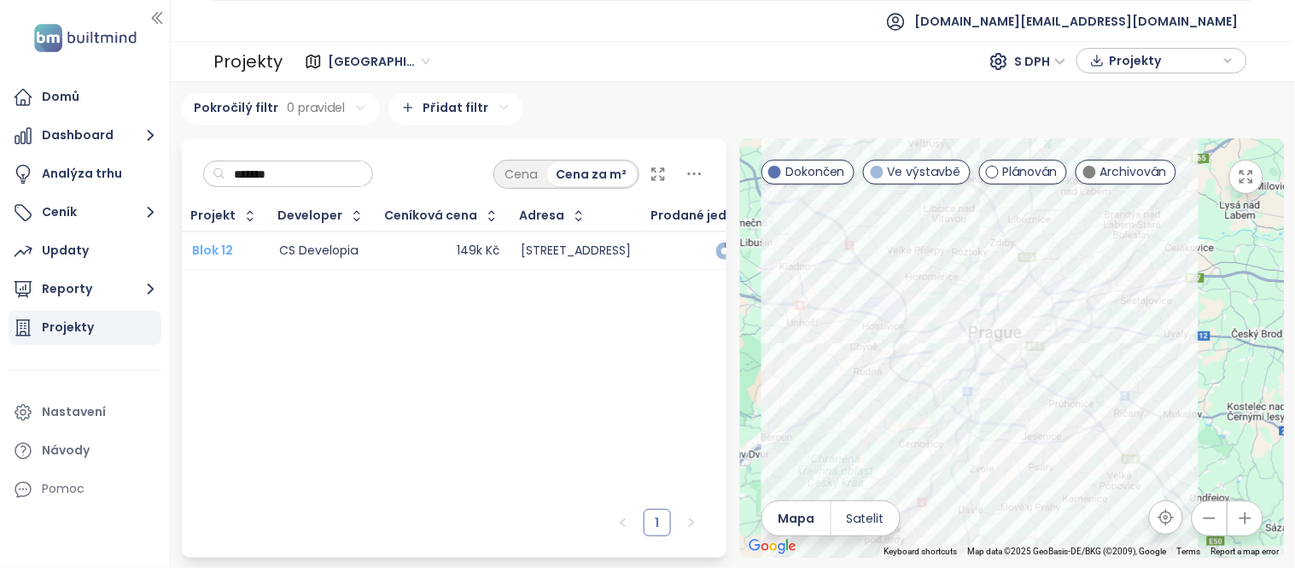
click at [218, 253] on span "Blok 12" at bounding box center [212, 250] width 41 height 17
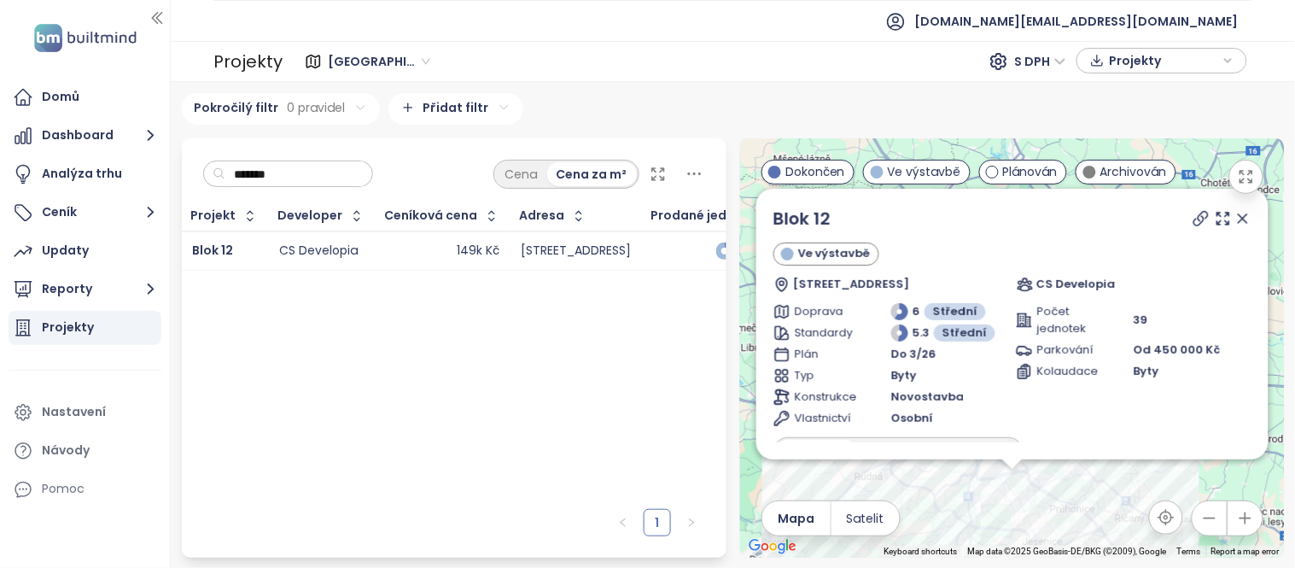
drag, startPoint x: 295, startPoint y: 167, endPoint x: 175, endPoint y: 163, distance: 119.6
click at [175, 163] on div "******* Cena Cena za m² Projekt Developer Ceníková cena Adresa Prodané jednotky…" at bounding box center [454, 347] width 558 height 419
paste input "****"
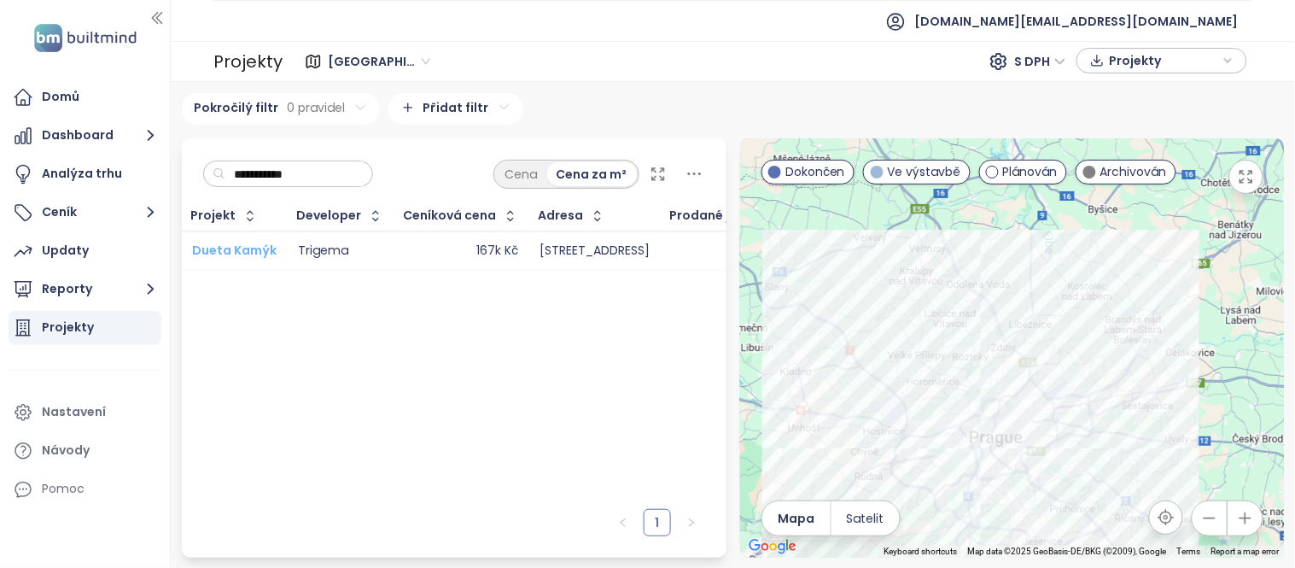
click at [242, 253] on span "Dueta Kamýk" at bounding box center [234, 250] width 85 height 17
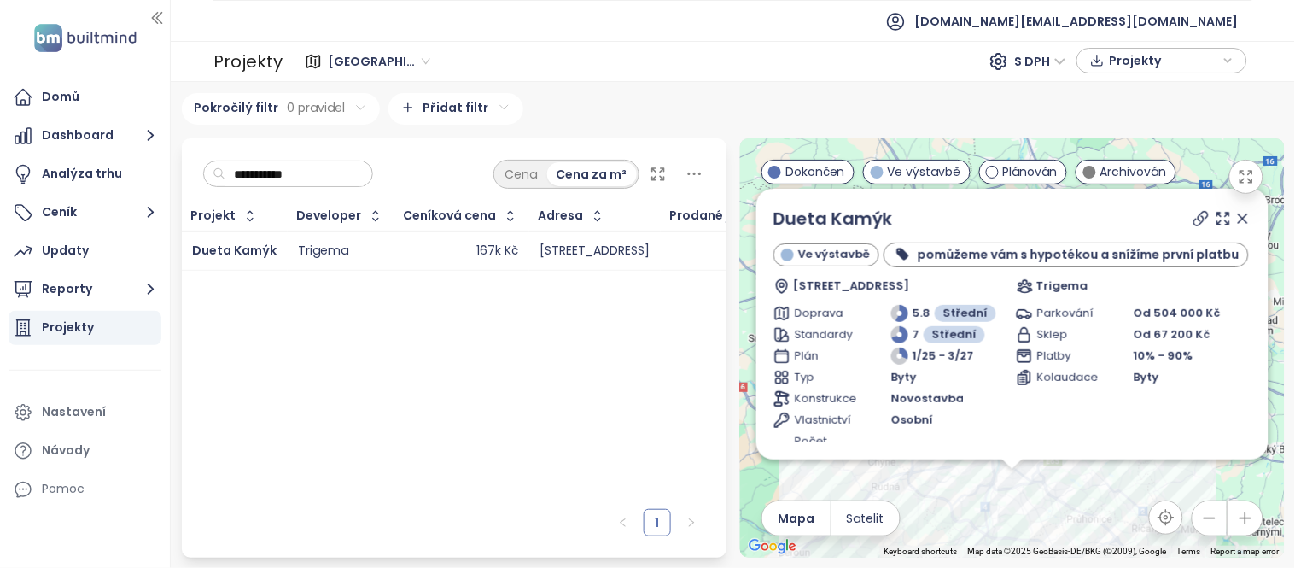
drag, startPoint x: 321, startPoint y: 169, endPoint x: 248, endPoint y: 168, distance: 73.4
click at [248, 168] on input "**********" at bounding box center [294, 174] width 138 height 26
type input "*"
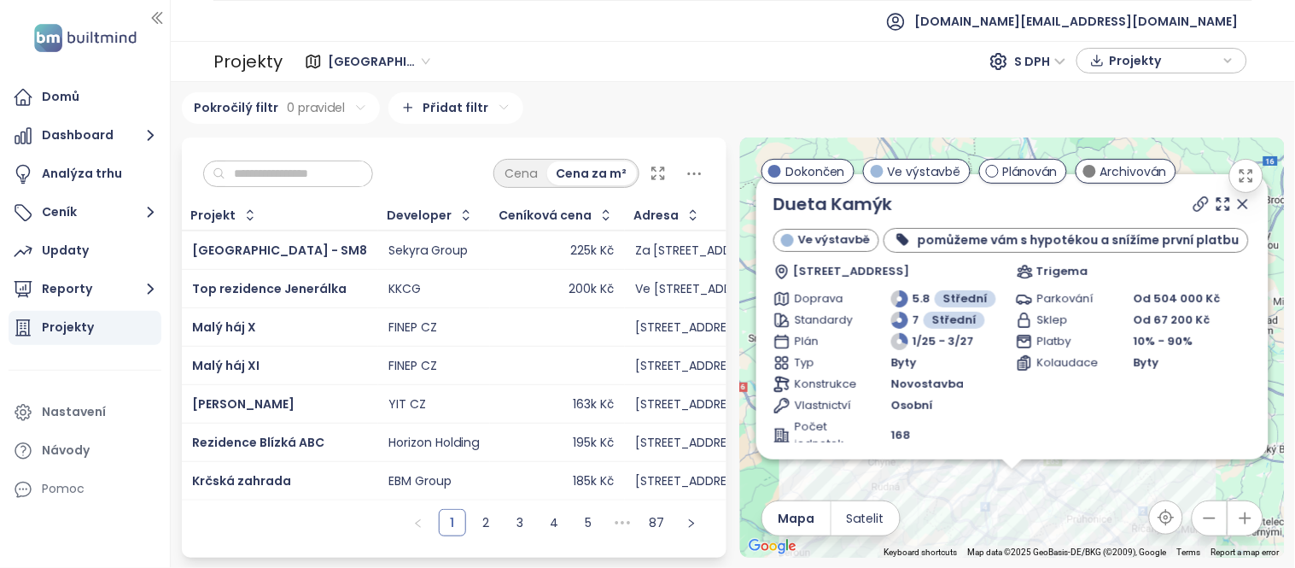
paste input "**********"
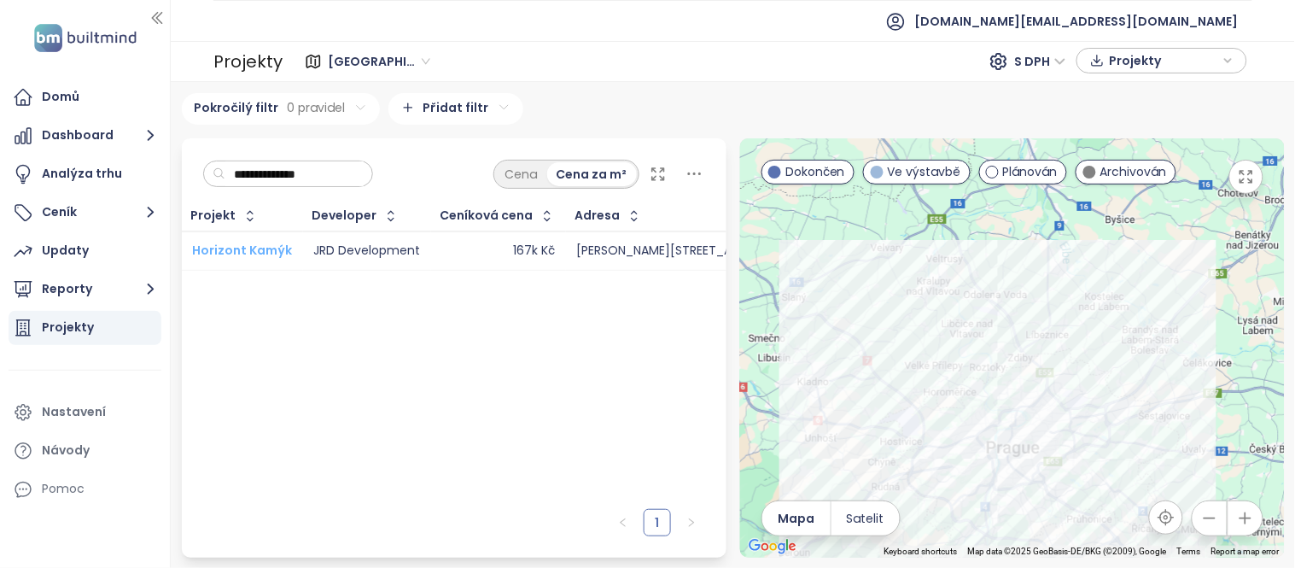
click at [248, 249] on span "Horizont Kamýk" at bounding box center [242, 250] width 100 height 17
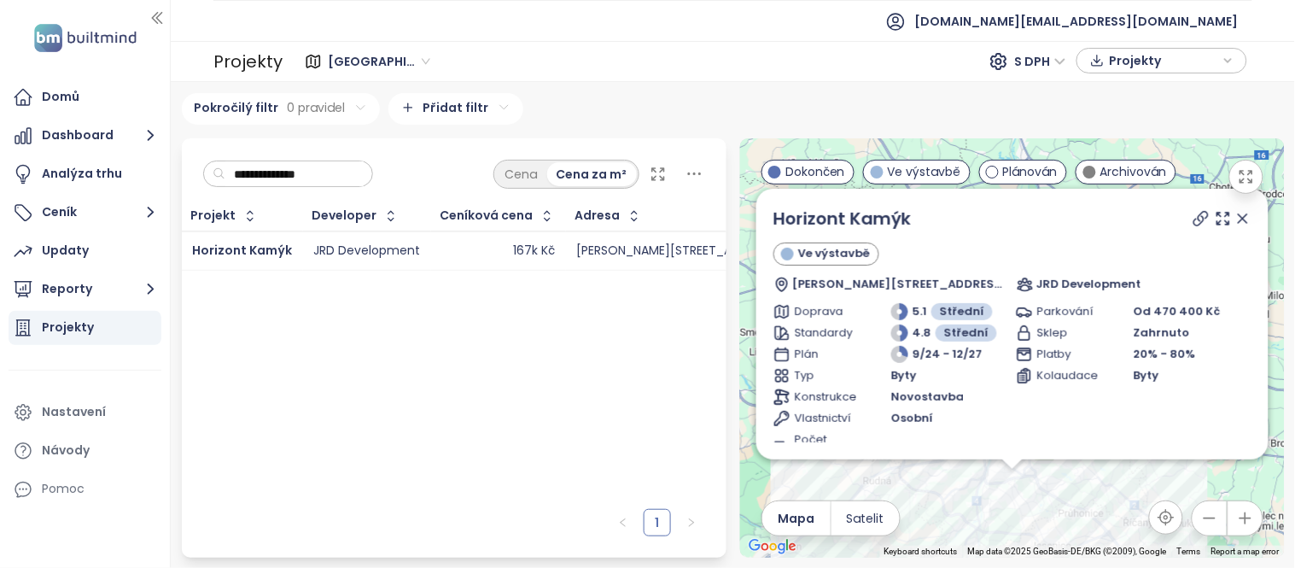
drag, startPoint x: 356, startPoint y: 175, endPoint x: 199, endPoint y: 166, distance: 157.4
click at [199, 166] on div "**********" at bounding box center [454, 169] width 545 height 63
paste input "******"
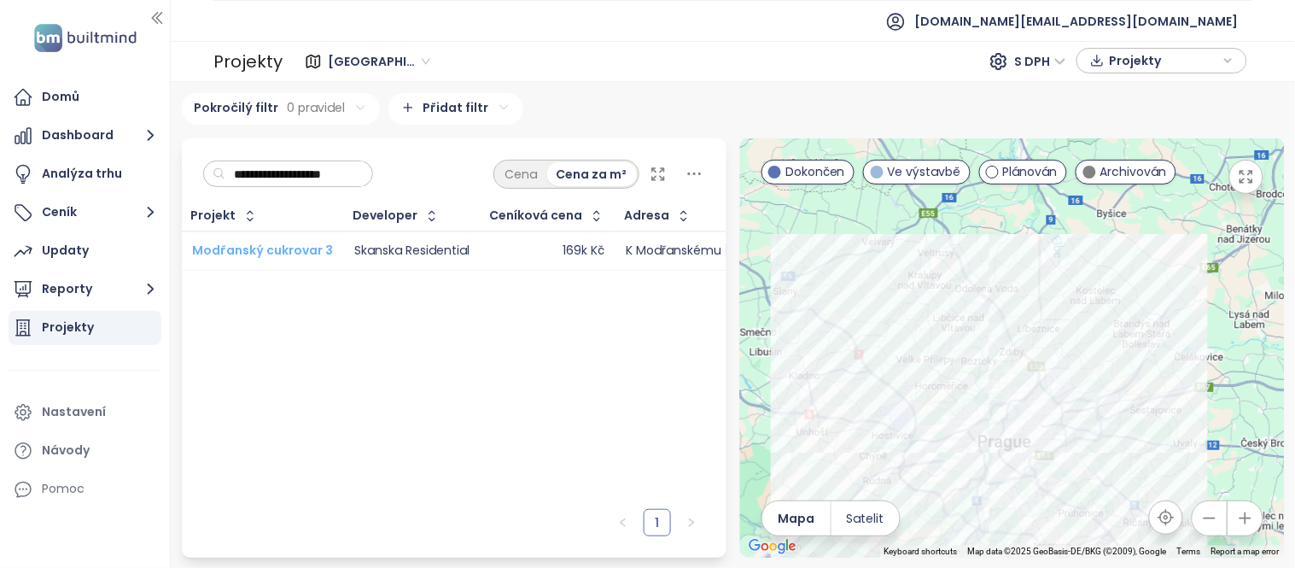
click at [252, 253] on span "Modřanský cukrovar 3" at bounding box center [262, 250] width 141 height 17
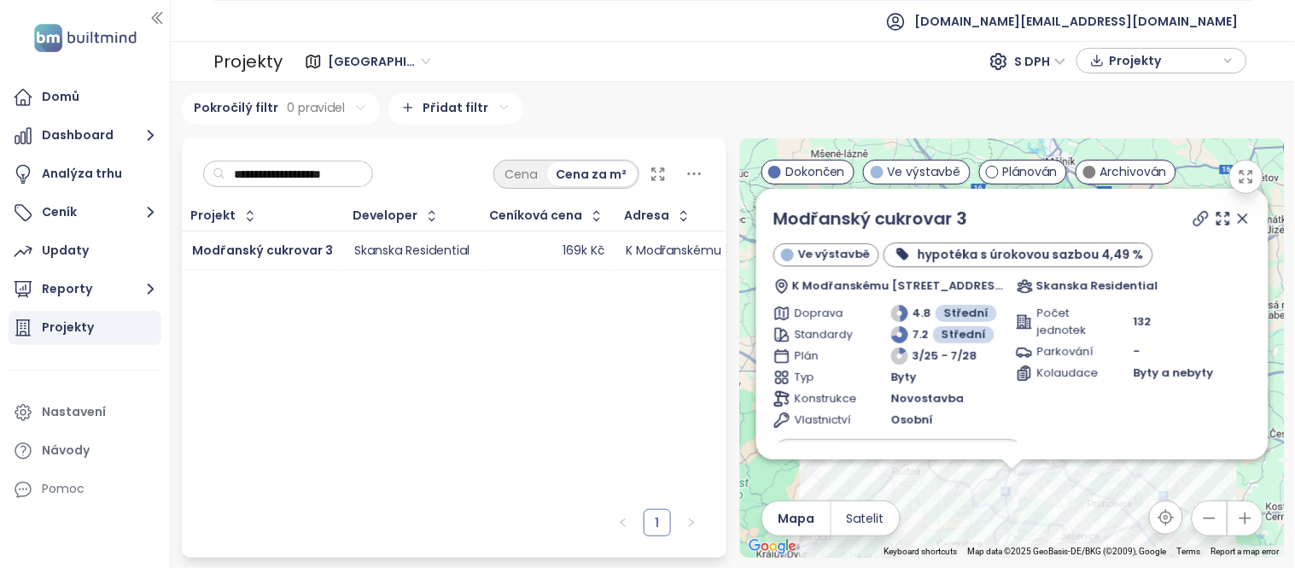
drag, startPoint x: 365, startPoint y: 179, endPoint x: 217, endPoint y: 183, distance: 148.6
click at [217, 183] on div "**********" at bounding box center [288, 174] width 171 height 27
paste input "text"
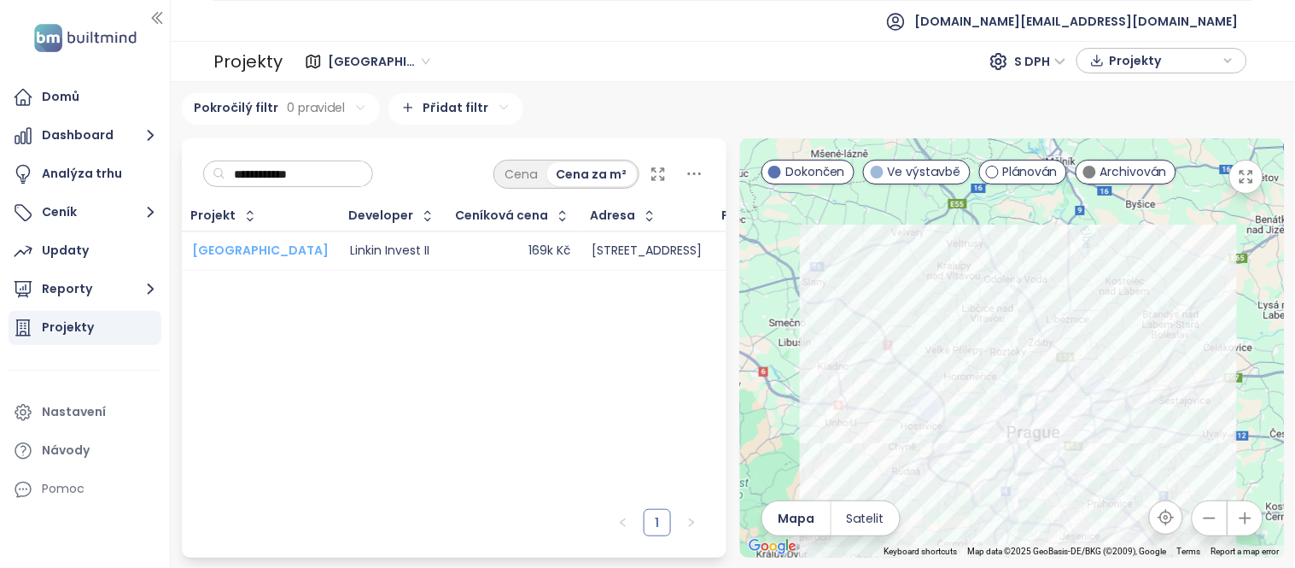
click at [228, 248] on span "[GEOGRAPHIC_DATA]" at bounding box center [260, 250] width 137 height 17
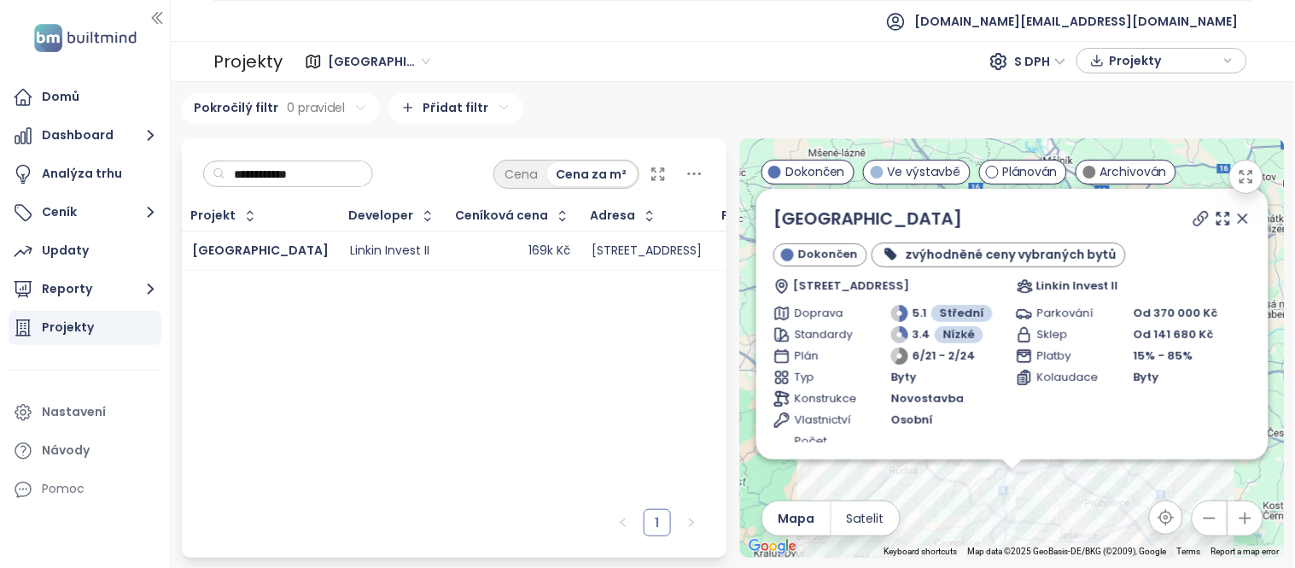
drag, startPoint x: 335, startPoint y: 172, endPoint x: 177, endPoint y: 156, distance: 158.8
click at [177, 156] on div "**********" at bounding box center [454, 347] width 558 height 419
paste input "***"
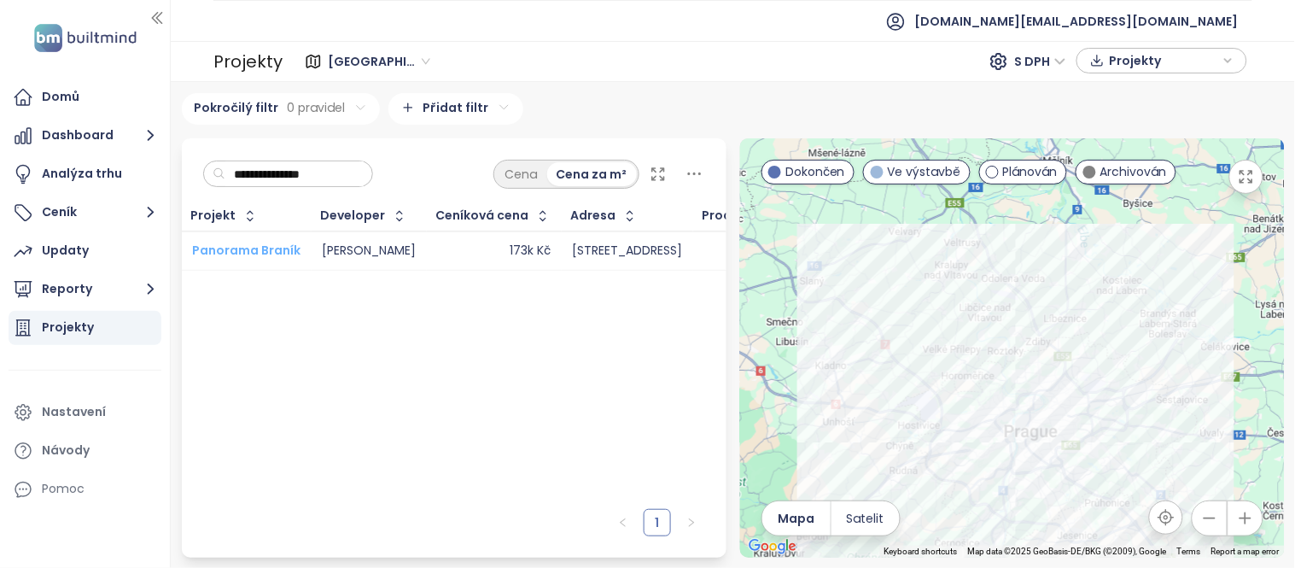
type input "**********"
click at [251, 246] on span "Panorama Braník" at bounding box center [246, 250] width 108 height 17
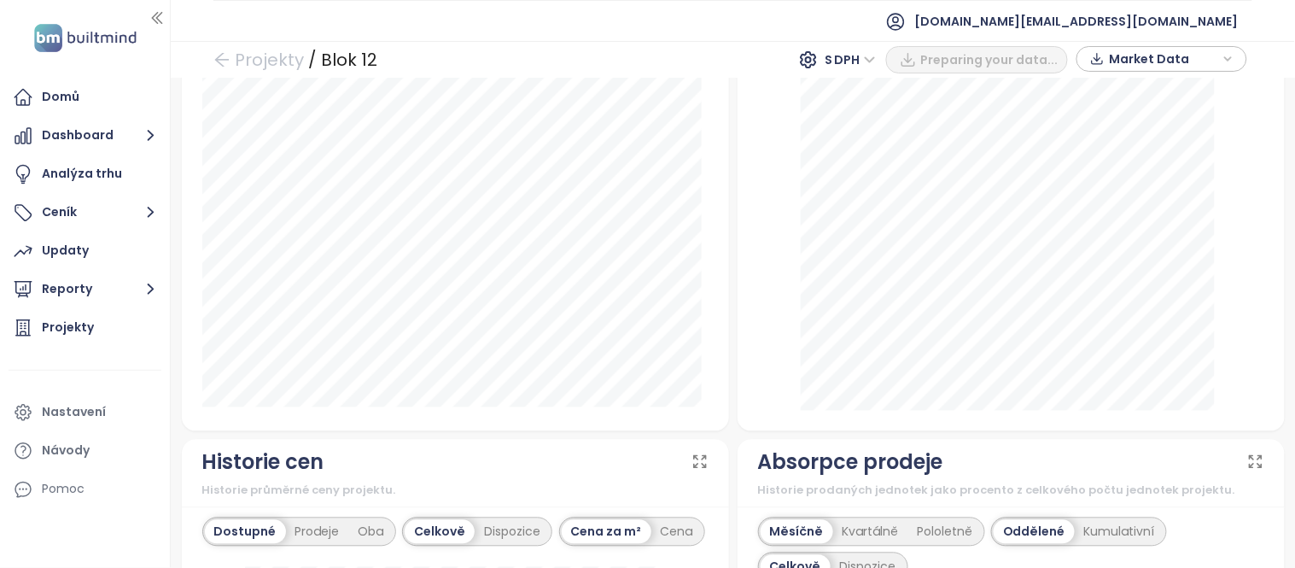
scroll to position [704, 0]
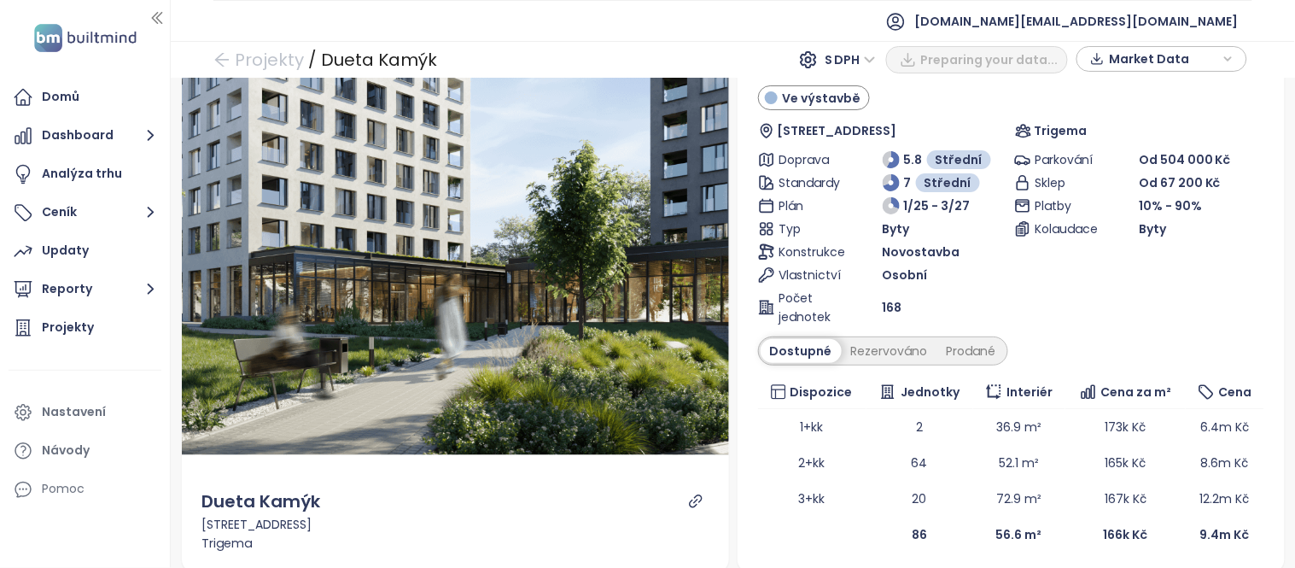
scroll to position [67, 0]
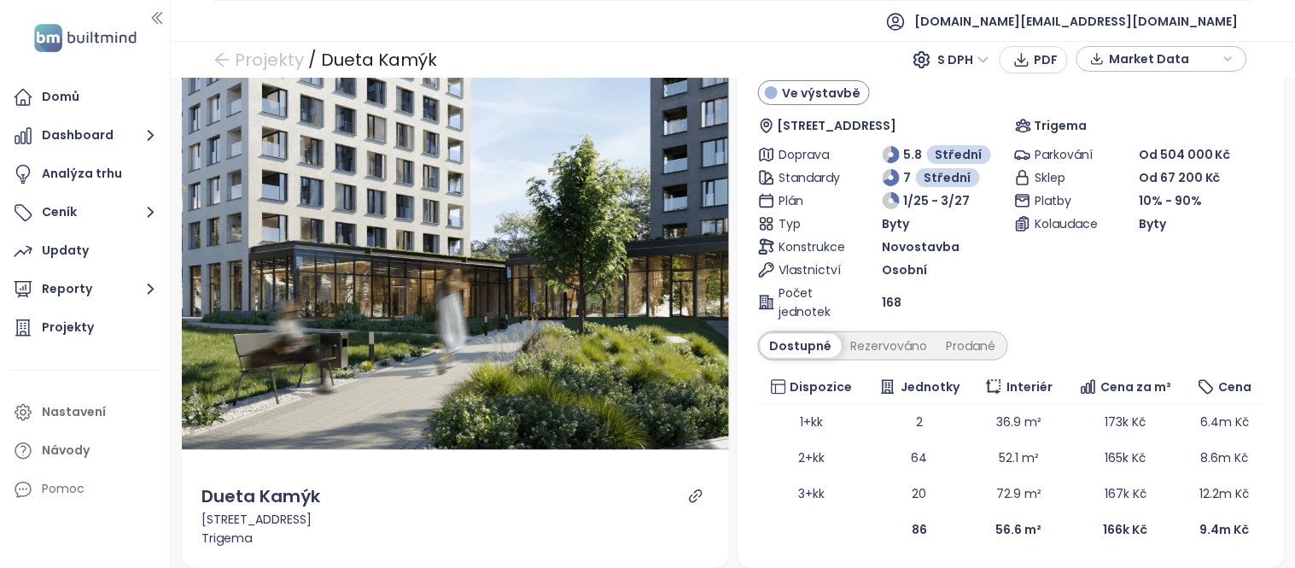
click at [1275, 164] on div "Dueta Kamýk Ve výstavbě Vosátkova 285, 142 00 Praha 12, Czechia Trigema Doprava…" at bounding box center [1011, 295] width 556 height 545
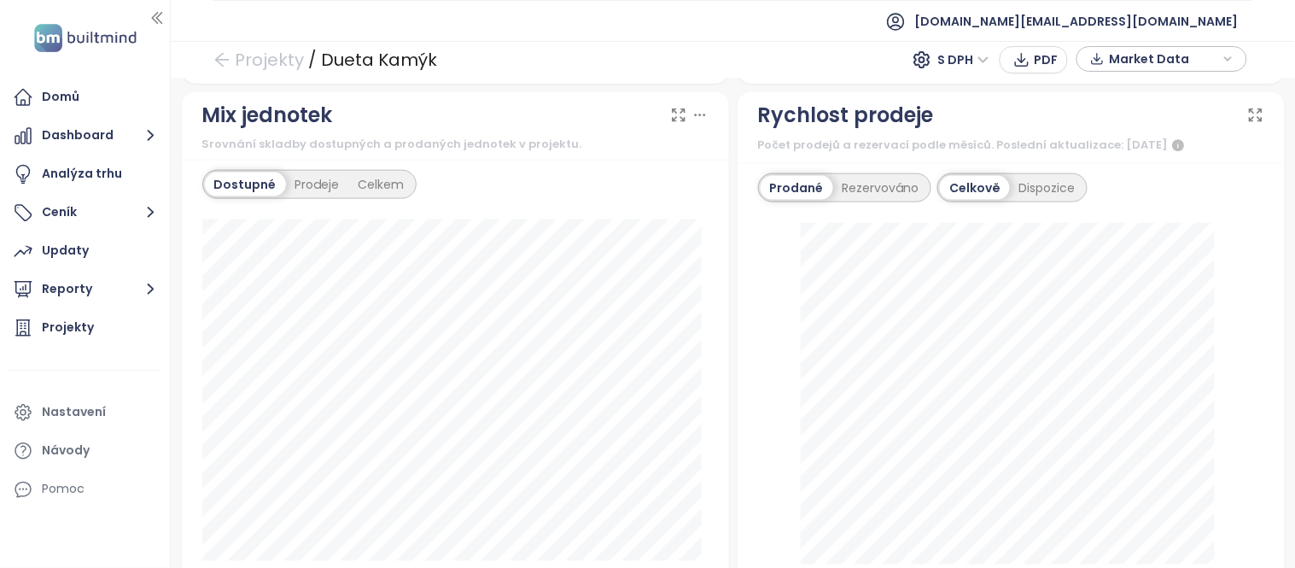
scroll to position [641, 0]
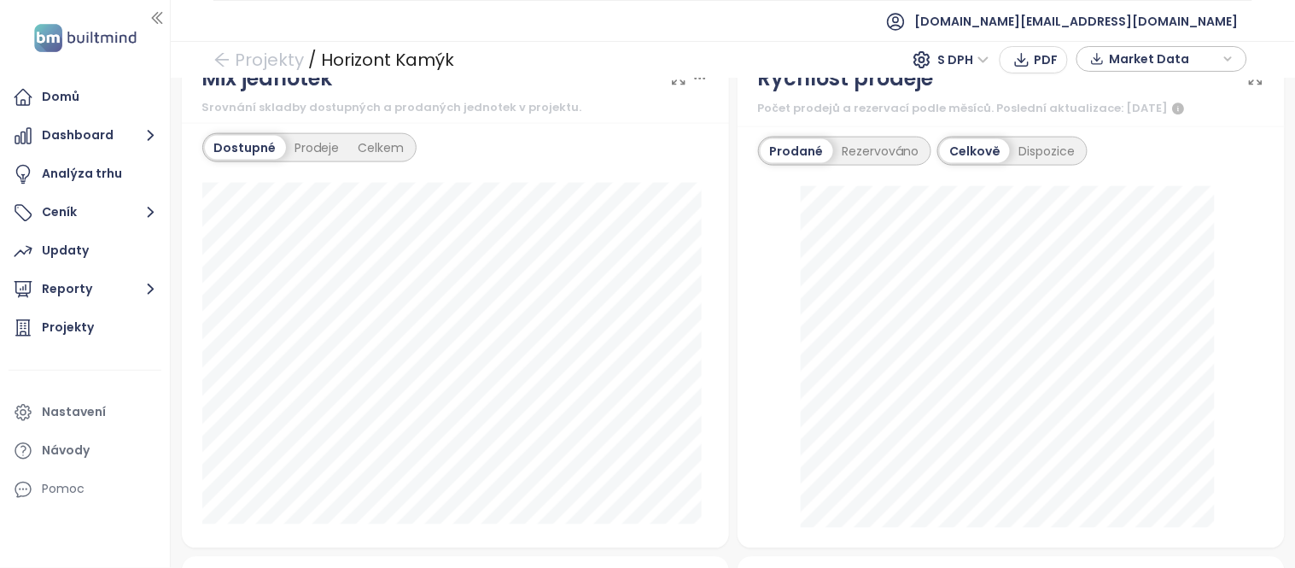
scroll to position [641, 0]
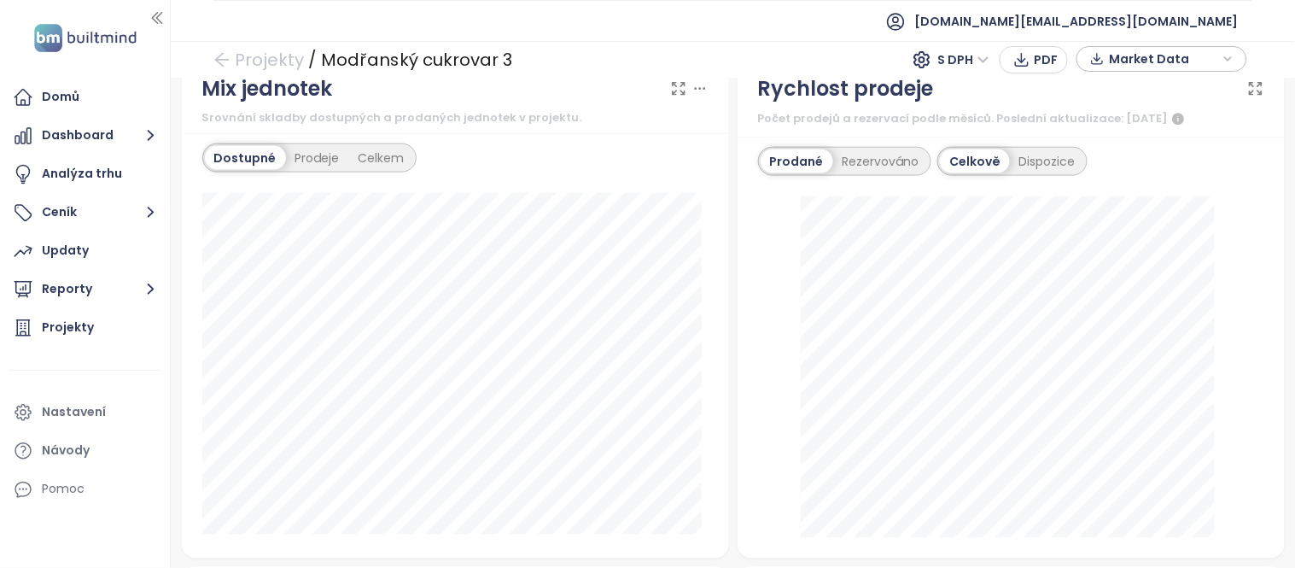
scroll to position [575, 0]
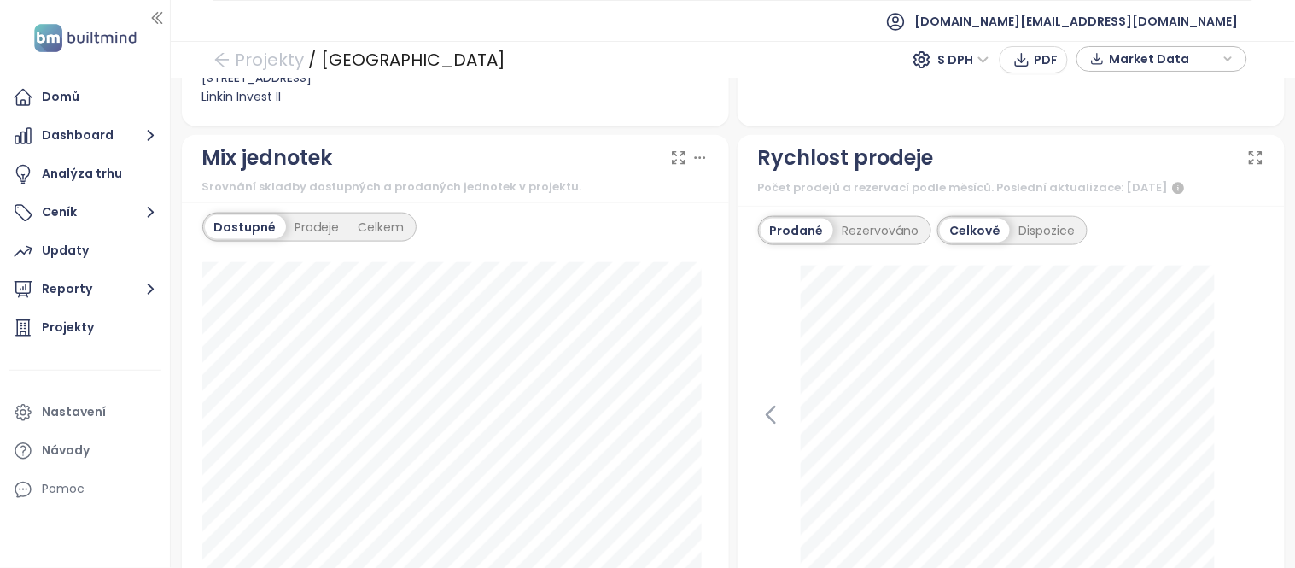
scroll to position [538, 0]
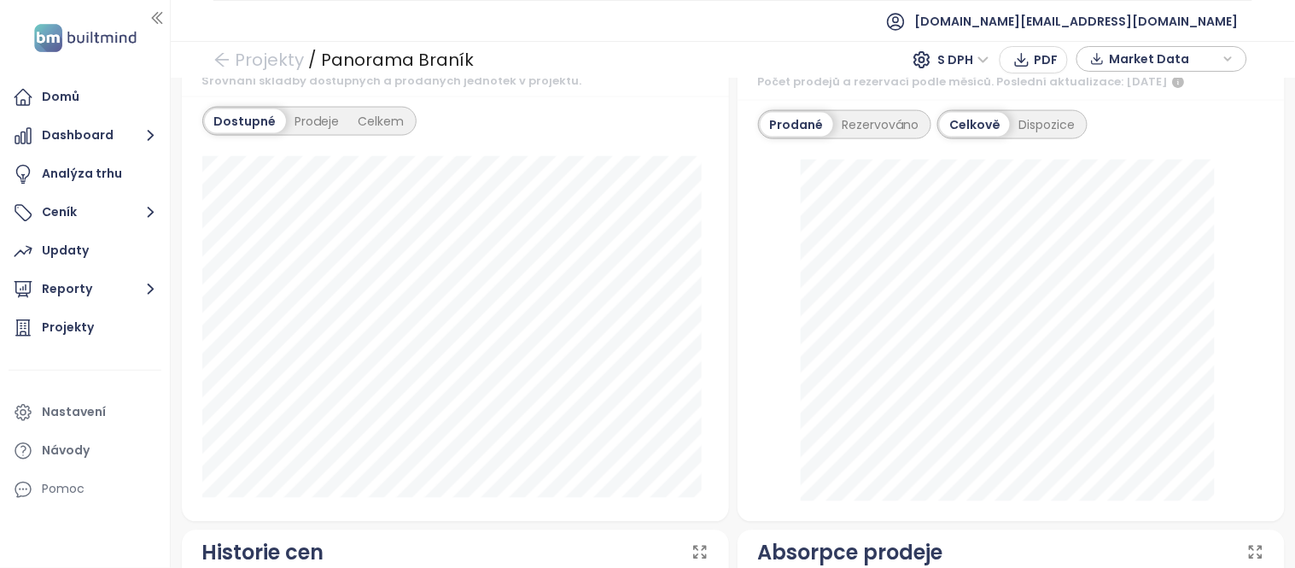
scroll to position [667, 0]
